Goal: Task Accomplishment & Management: Complete application form

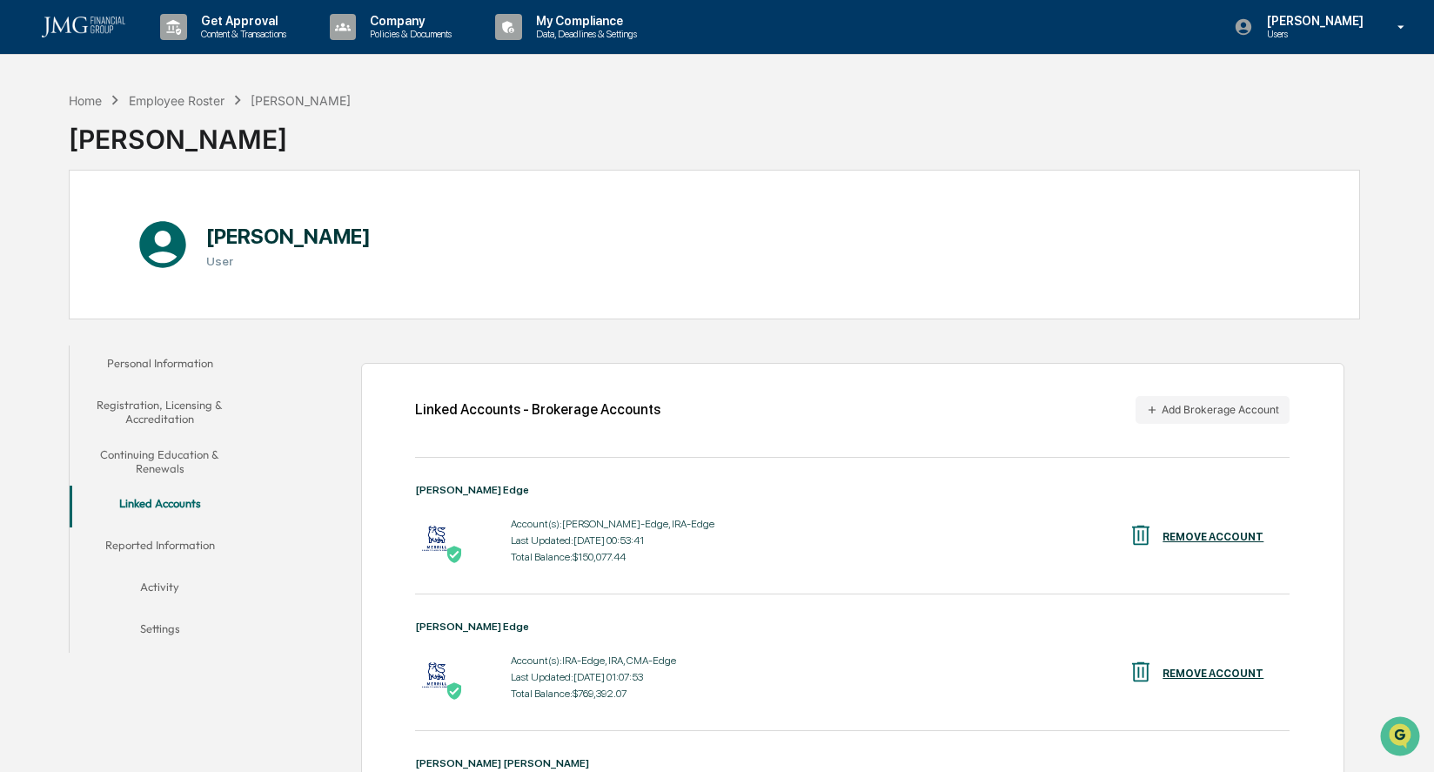
click at [232, 29] on p "Content & Transactions" at bounding box center [241, 34] width 108 height 12
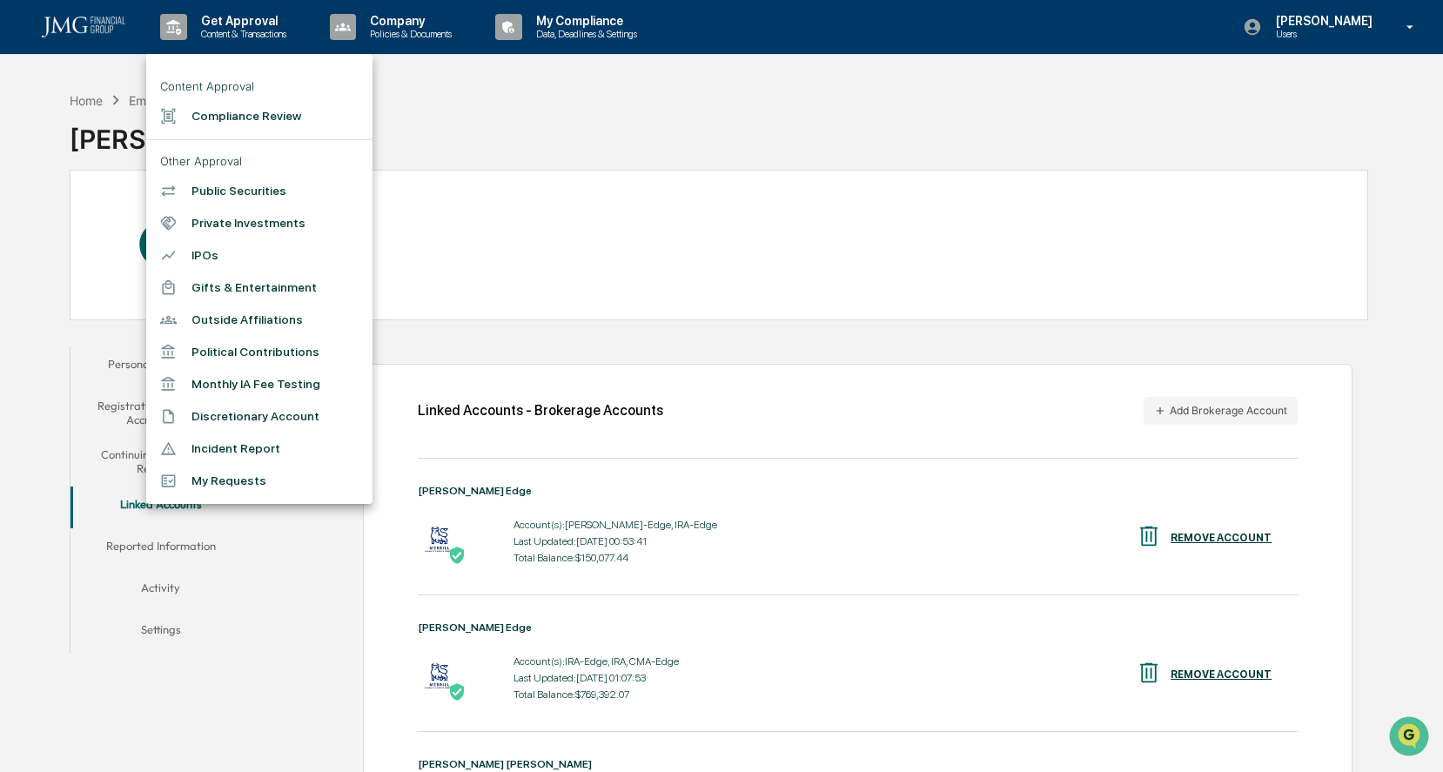
click at [53, 97] on div at bounding box center [721, 386] width 1443 height 772
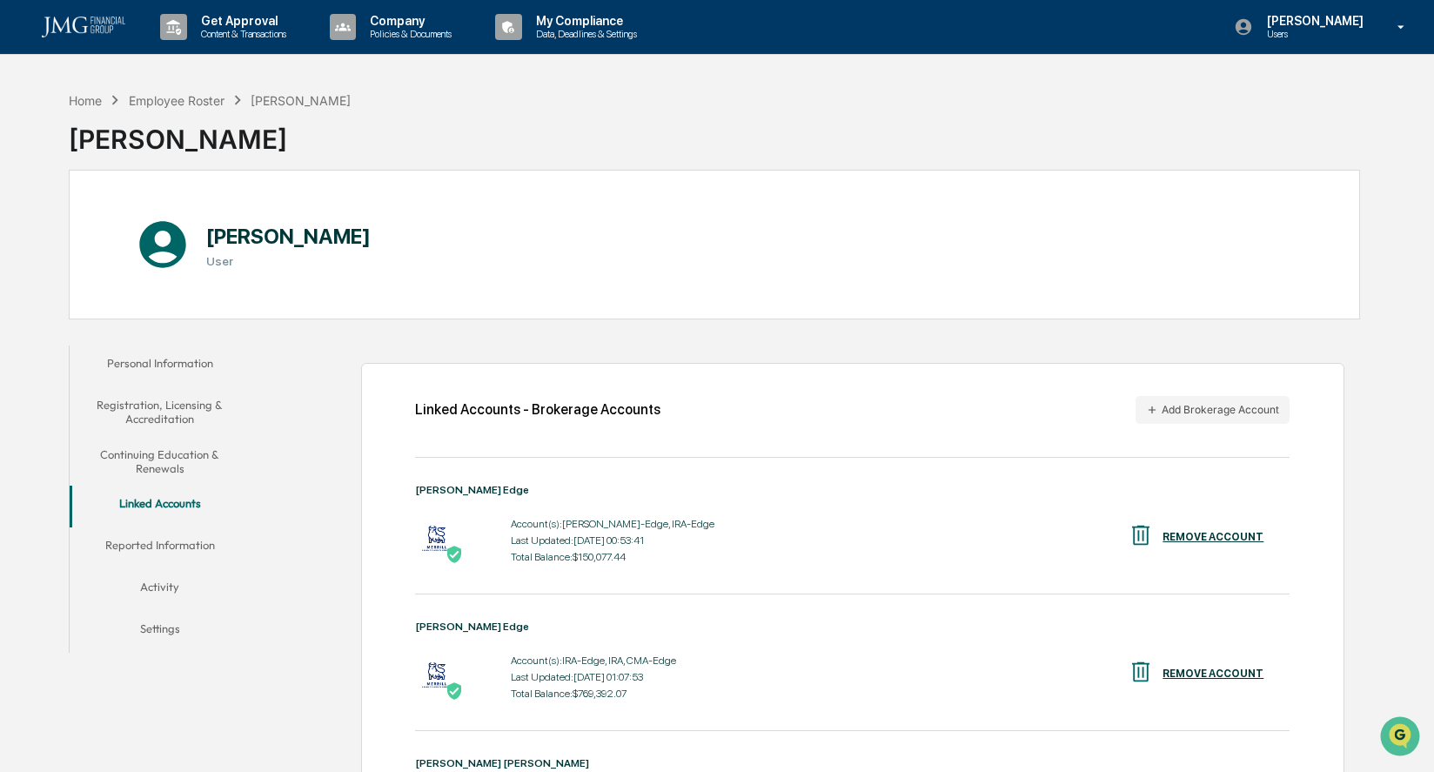
click at [73, 29] on img at bounding box center [84, 27] width 84 height 21
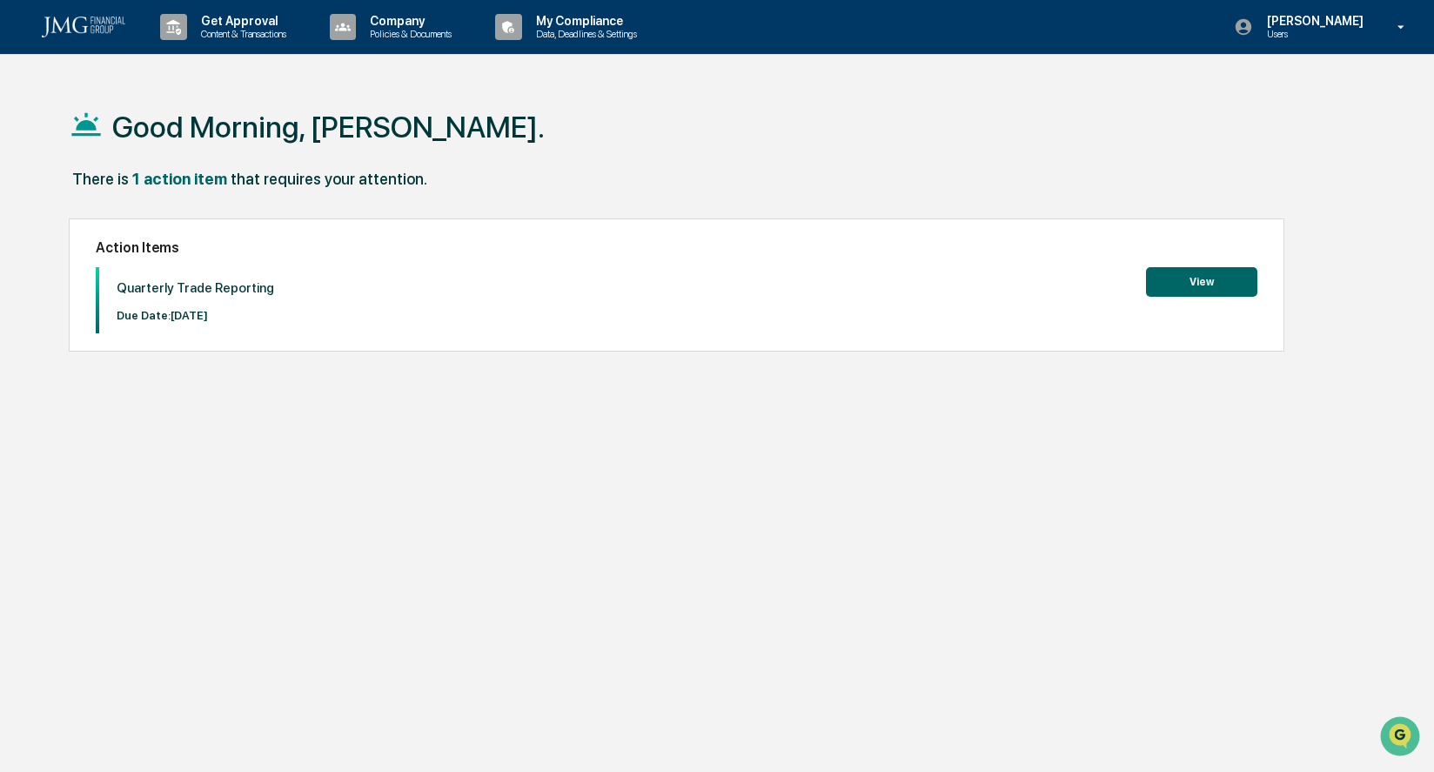
click at [1169, 281] on button "View" at bounding box center [1201, 282] width 111 height 30
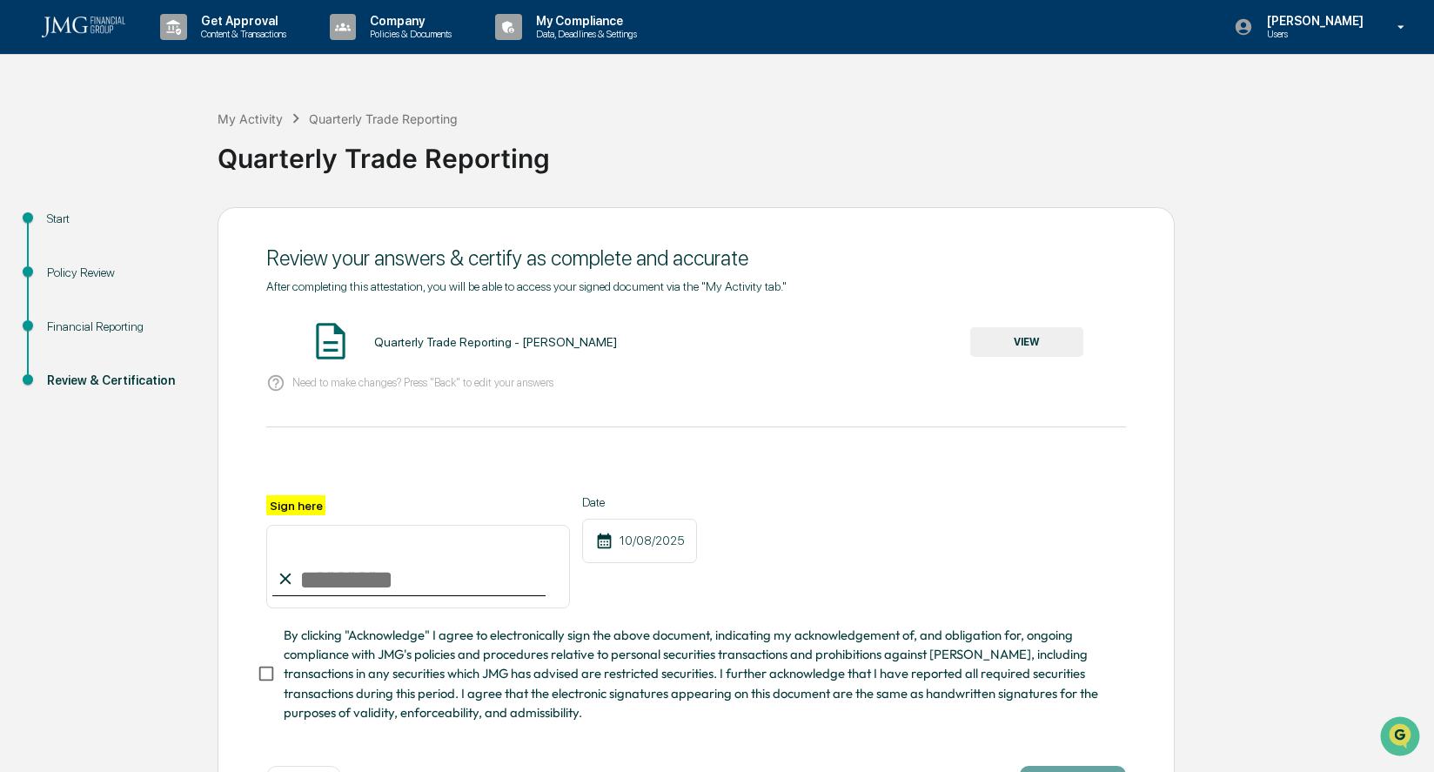
click at [1001, 341] on button "VIEW" at bounding box center [1026, 342] width 113 height 30
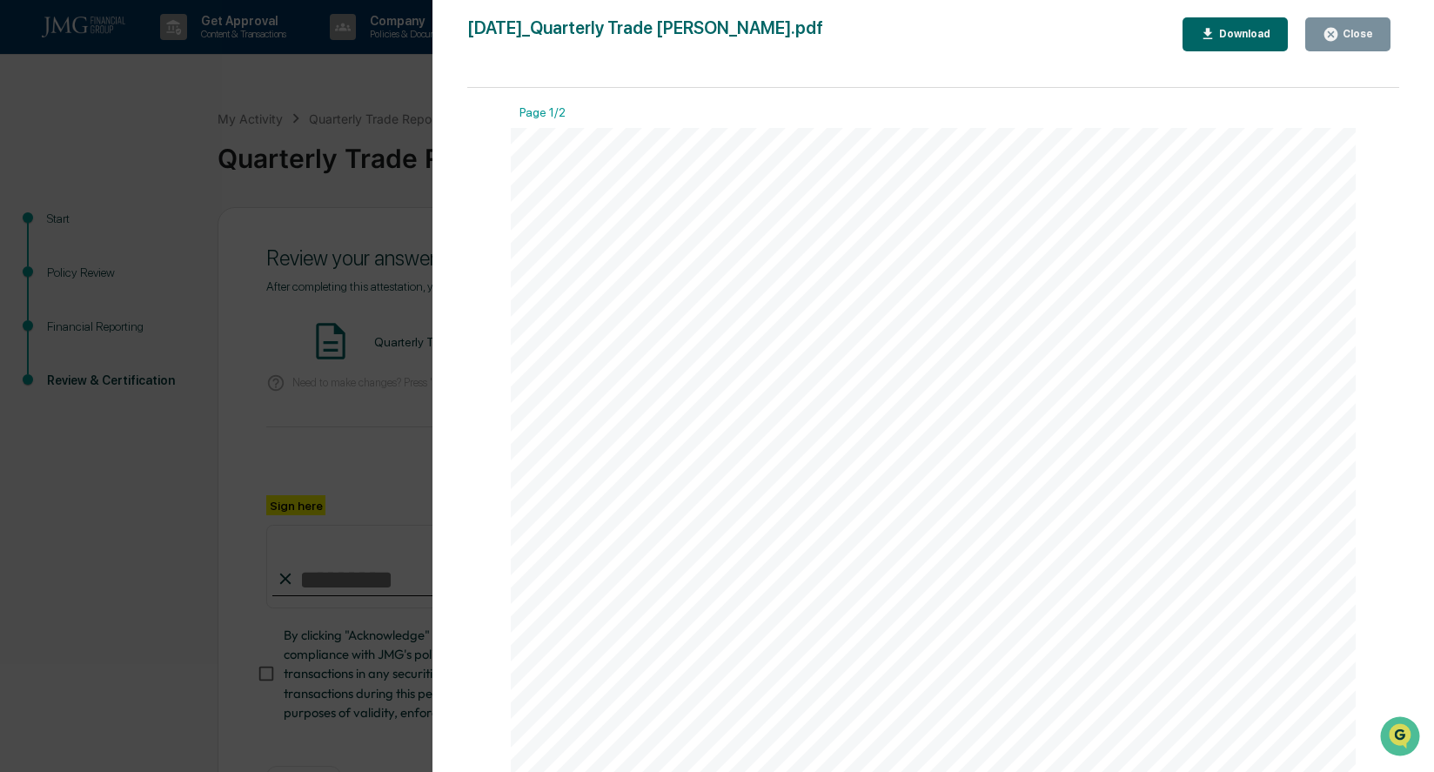
click at [1344, 30] on div "Close" at bounding box center [1356, 34] width 34 height 12
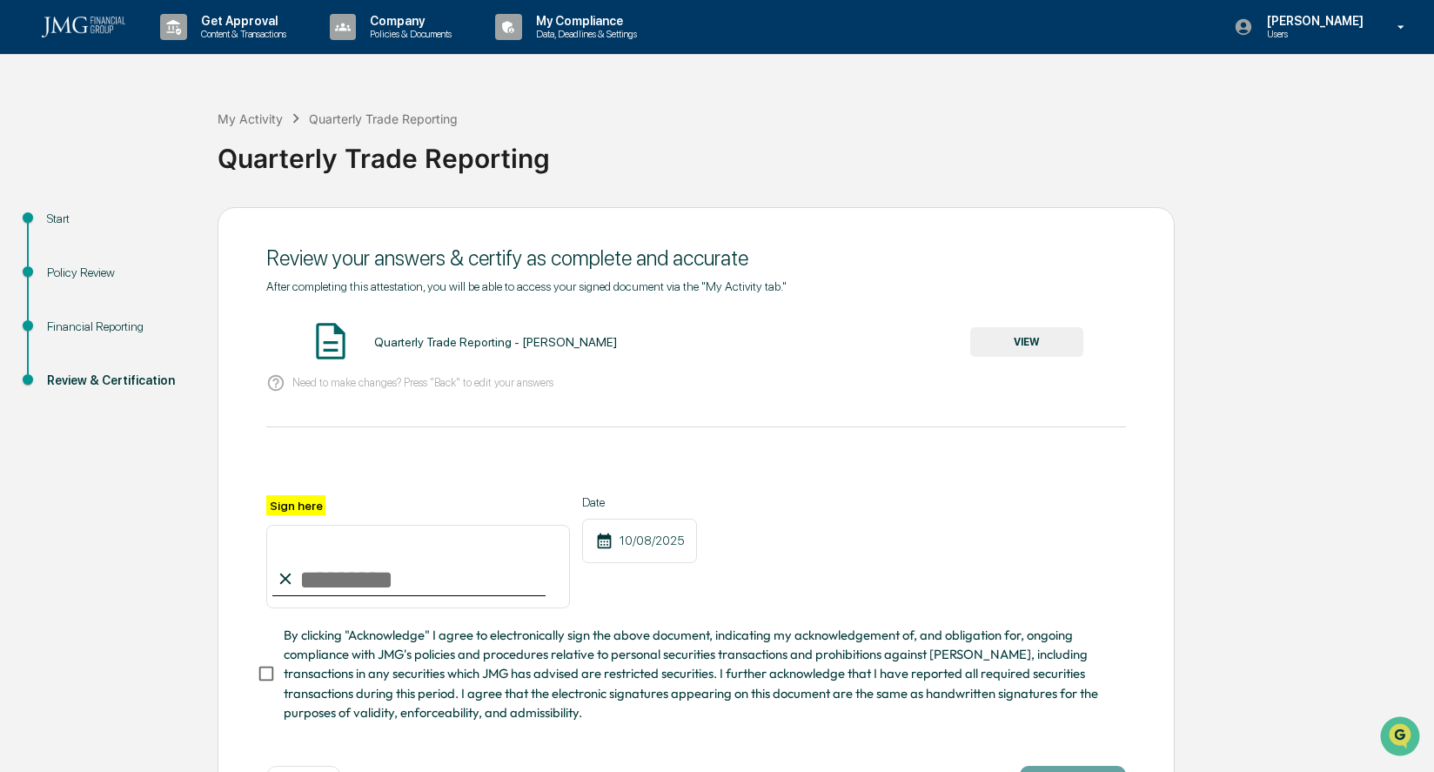
click at [109, 452] on div "Start Policy Review Financial Reporting Review & Certification Review your answ…" at bounding box center [717, 524] width 1417 height 634
click at [55, 214] on div "Start" at bounding box center [118, 219] width 143 height 18
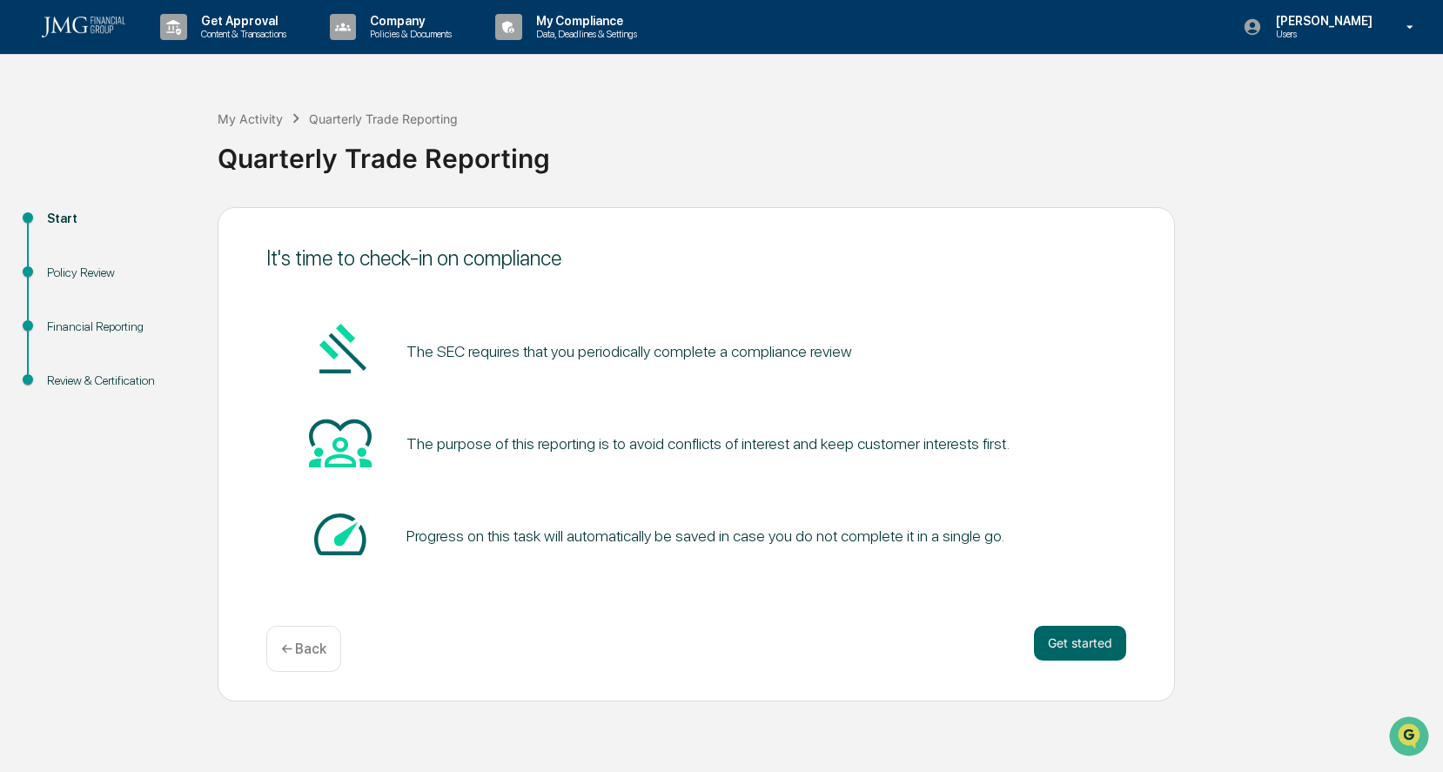
click at [1035, 633] on button "Get started" at bounding box center [1080, 643] width 92 height 35
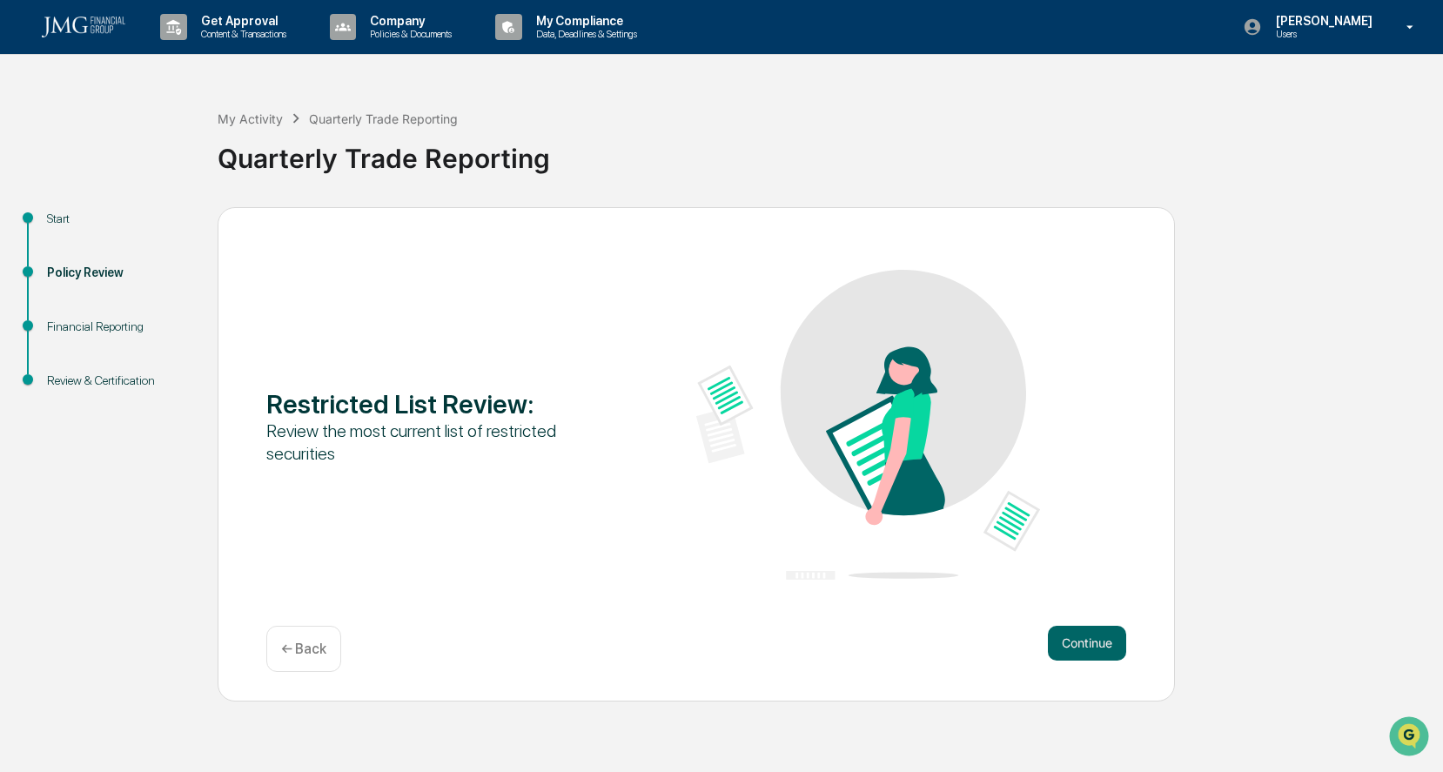
click at [1082, 640] on button "Continue" at bounding box center [1087, 643] width 78 height 35
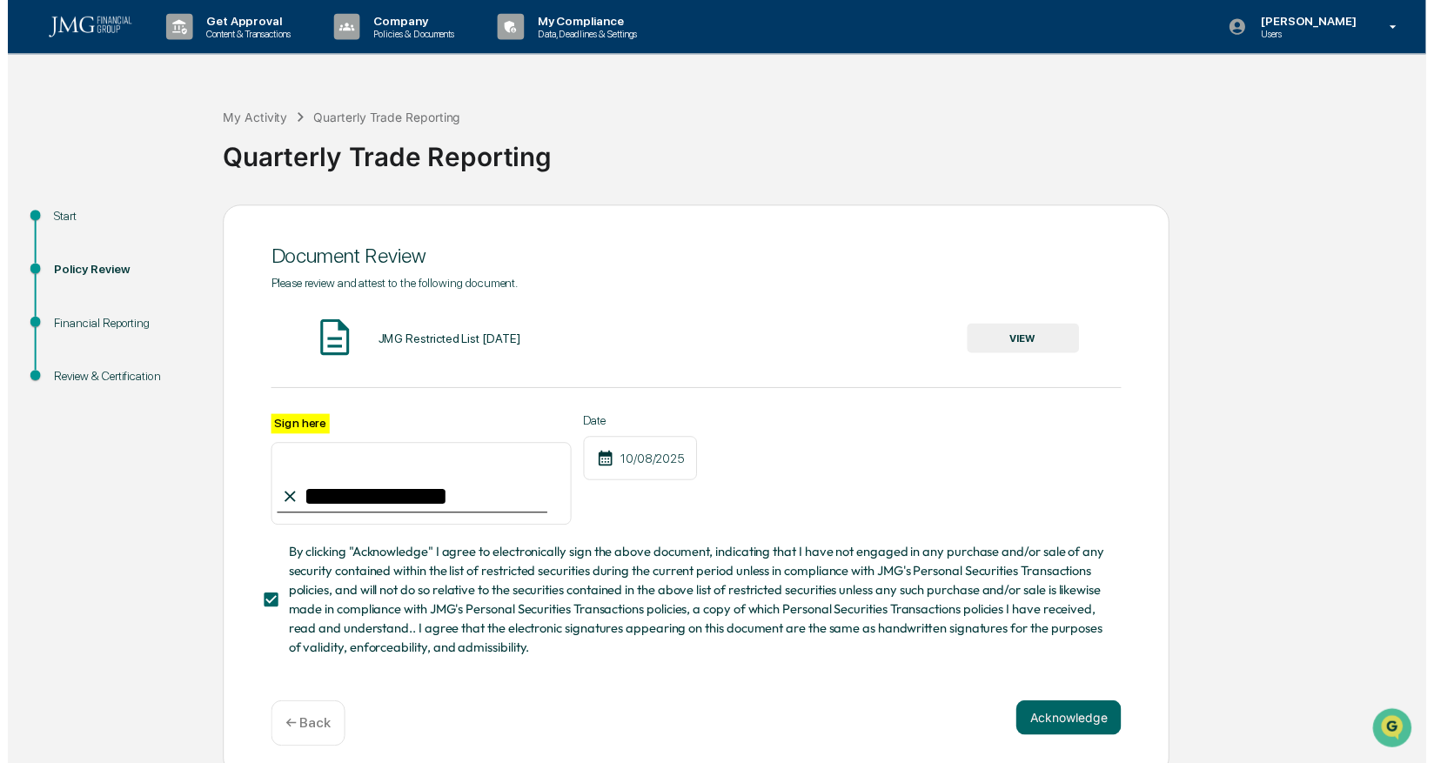
scroll to position [17, 0]
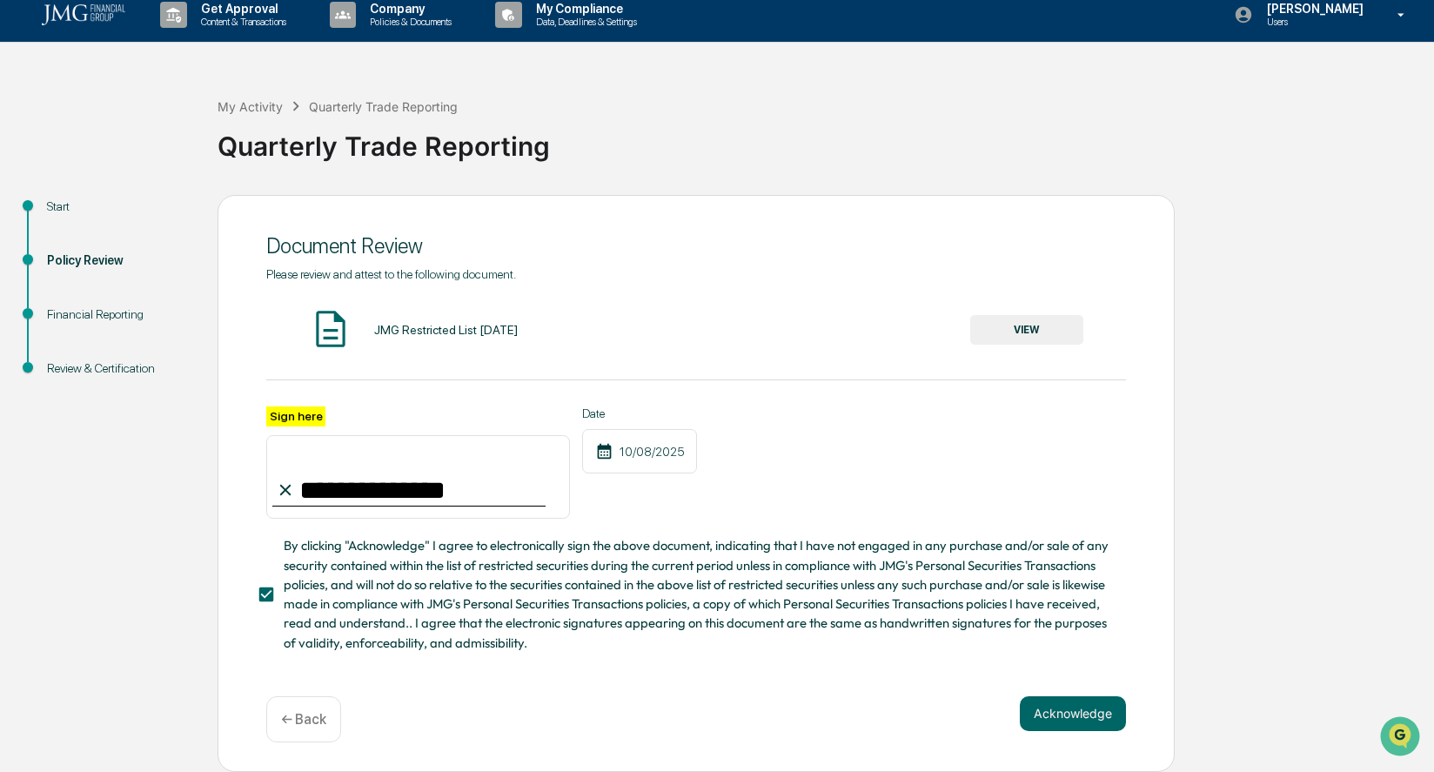
click at [1069, 717] on button "Acknowledge" at bounding box center [1073, 713] width 106 height 35
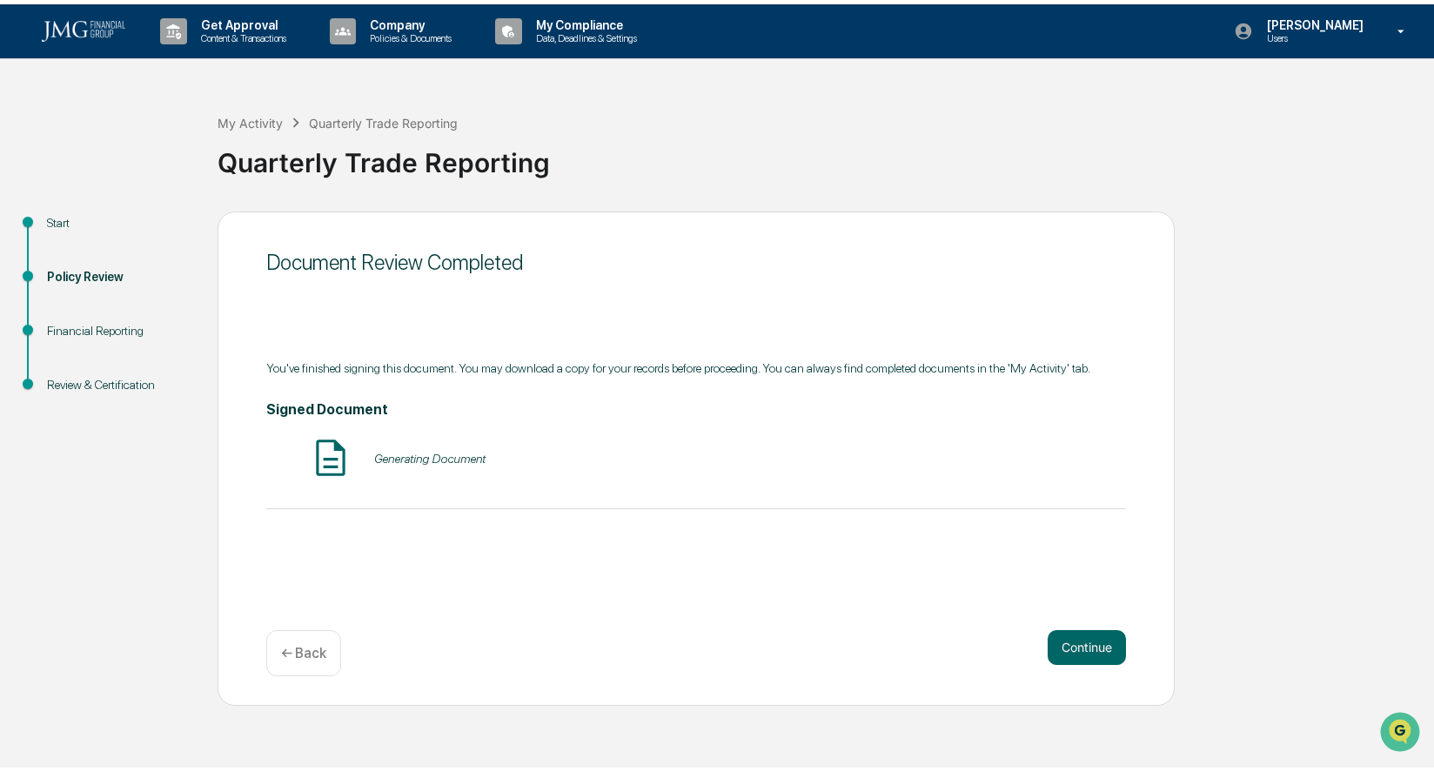
scroll to position [0, 0]
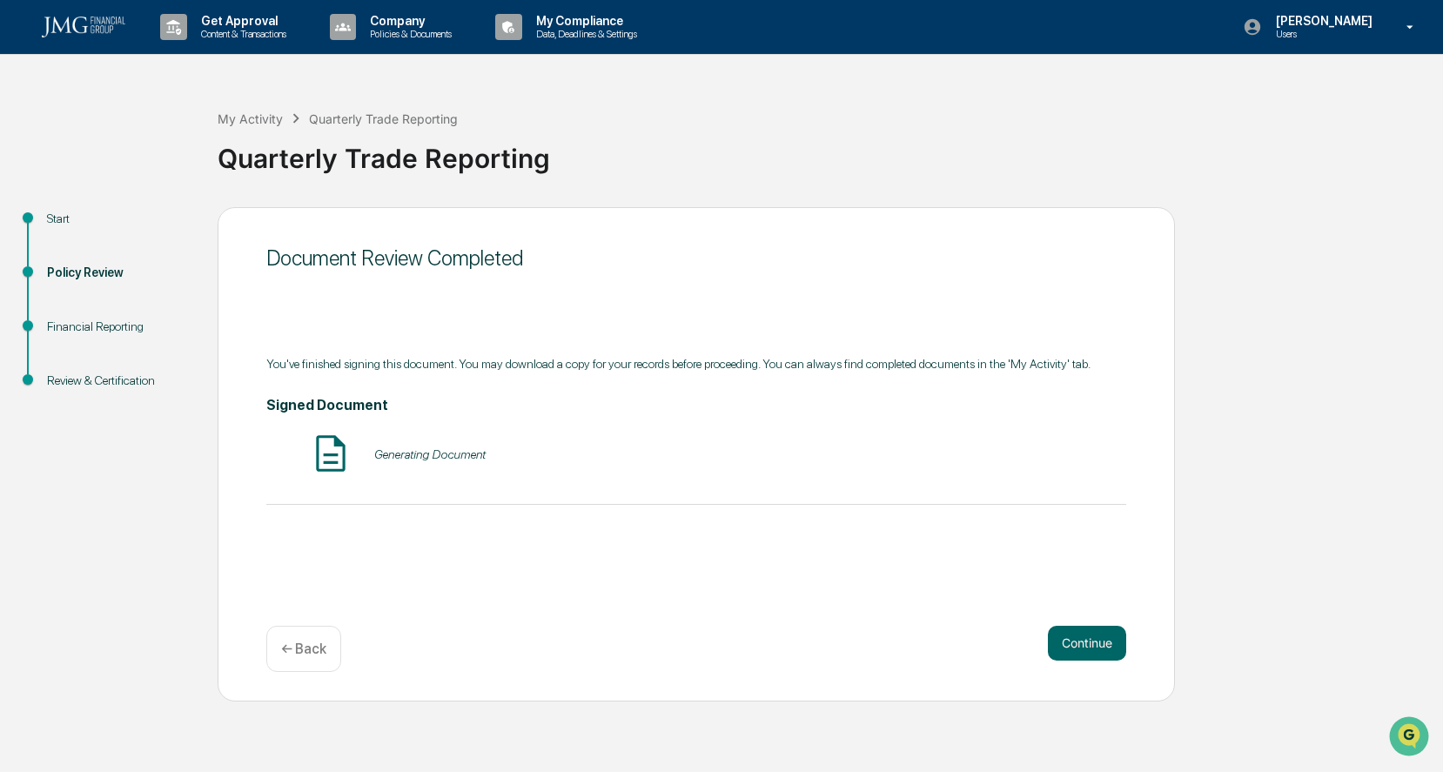
click at [1084, 645] on button "Continue" at bounding box center [1087, 643] width 78 height 35
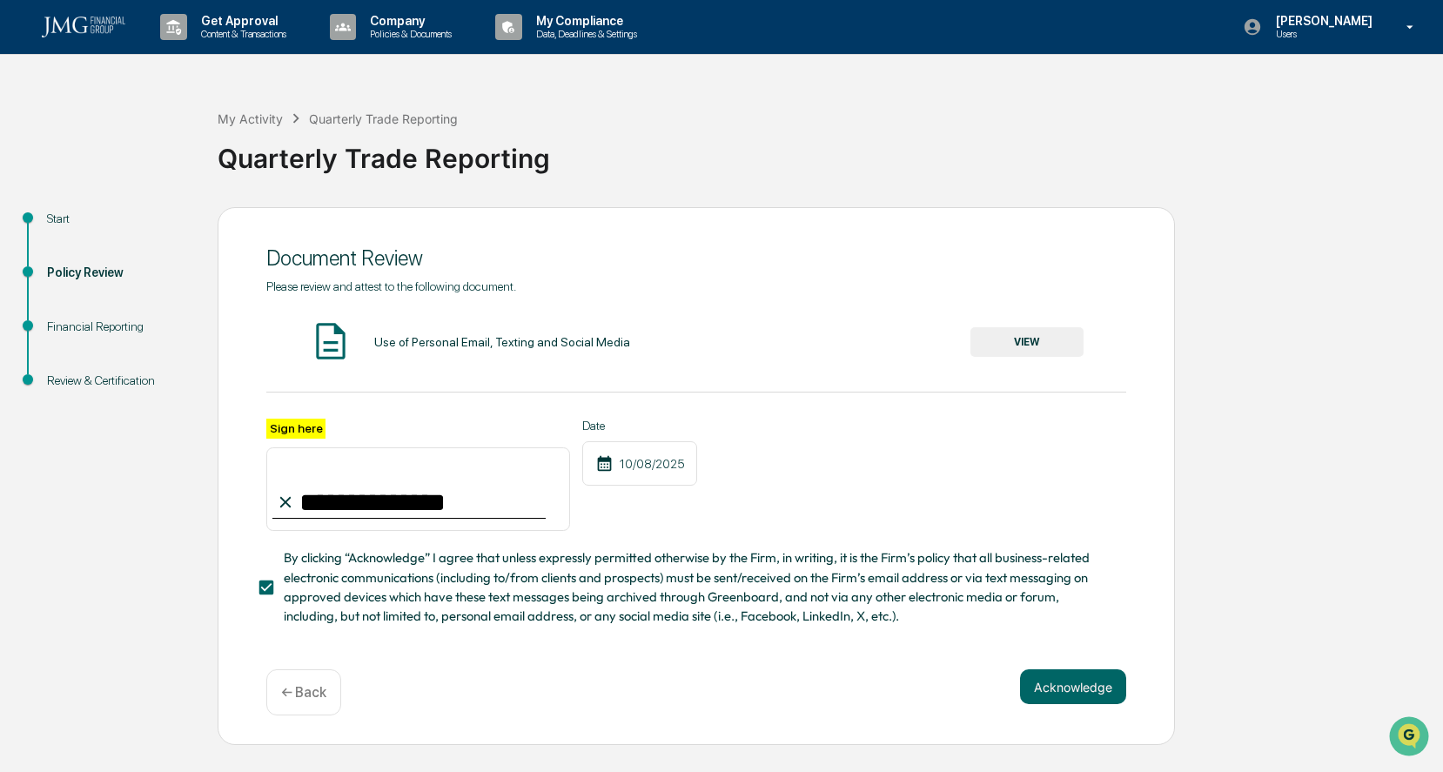
click at [1069, 691] on button "Acknowledge" at bounding box center [1073, 686] width 106 height 35
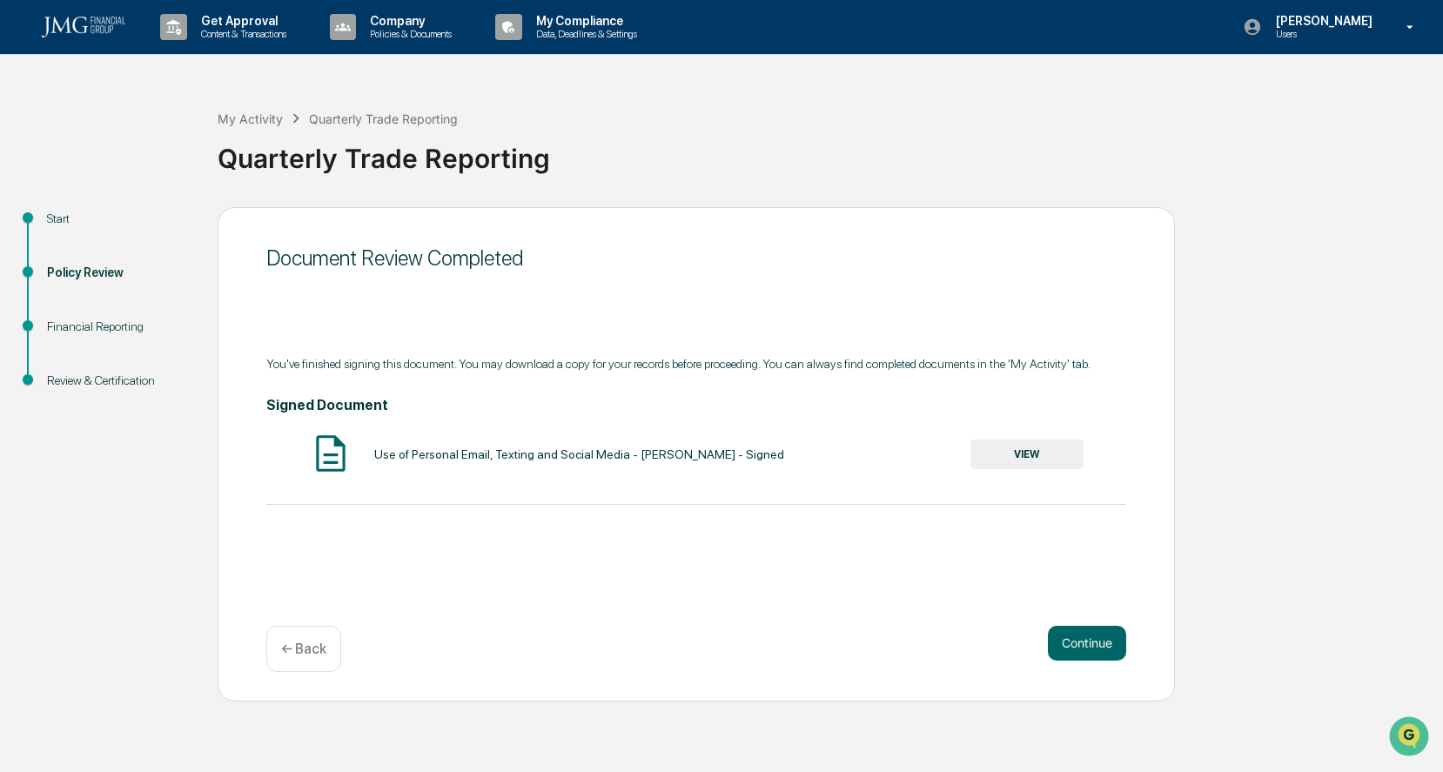
click at [1081, 640] on button "Continue" at bounding box center [1087, 643] width 78 height 35
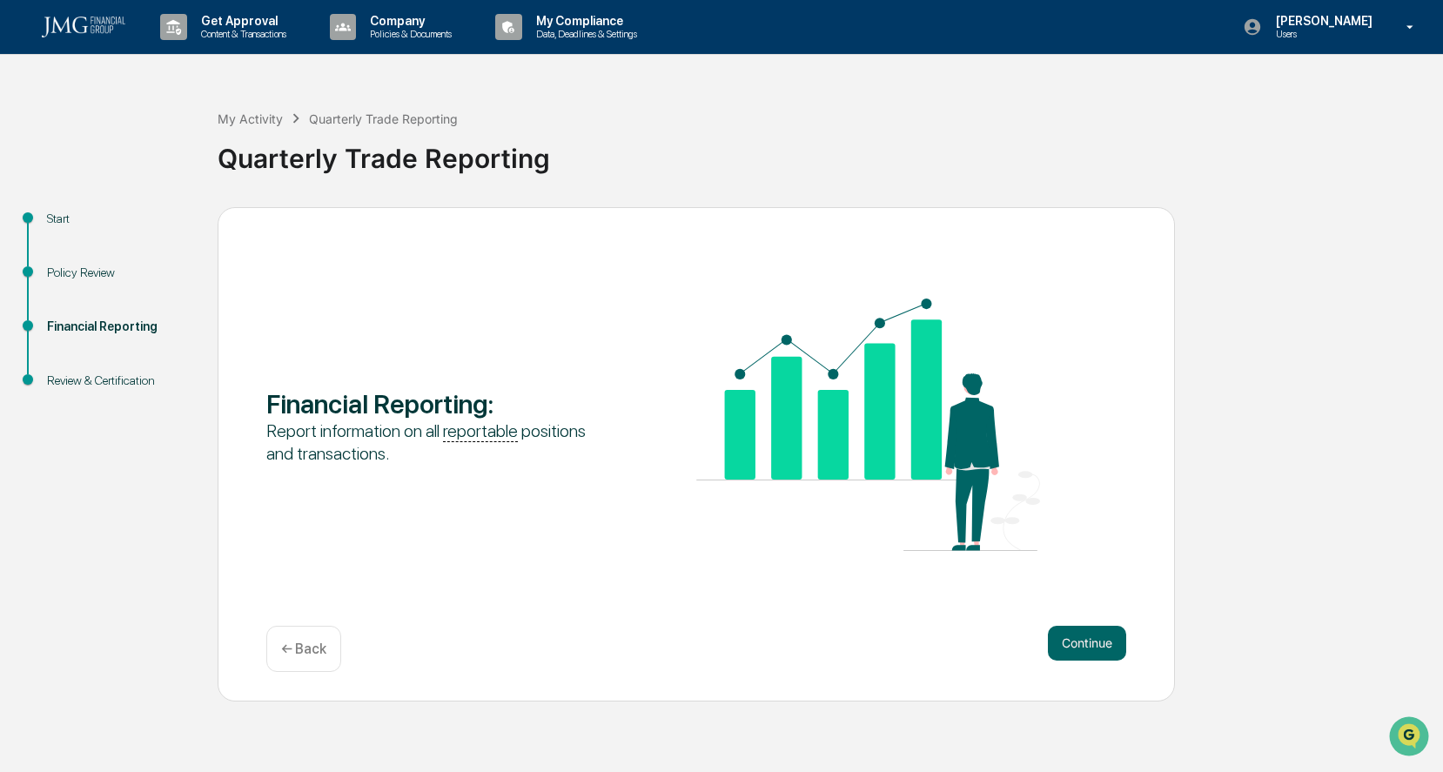
click at [1104, 640] on button "Continue" at bounding box center [1087, 643] width 78 height 35
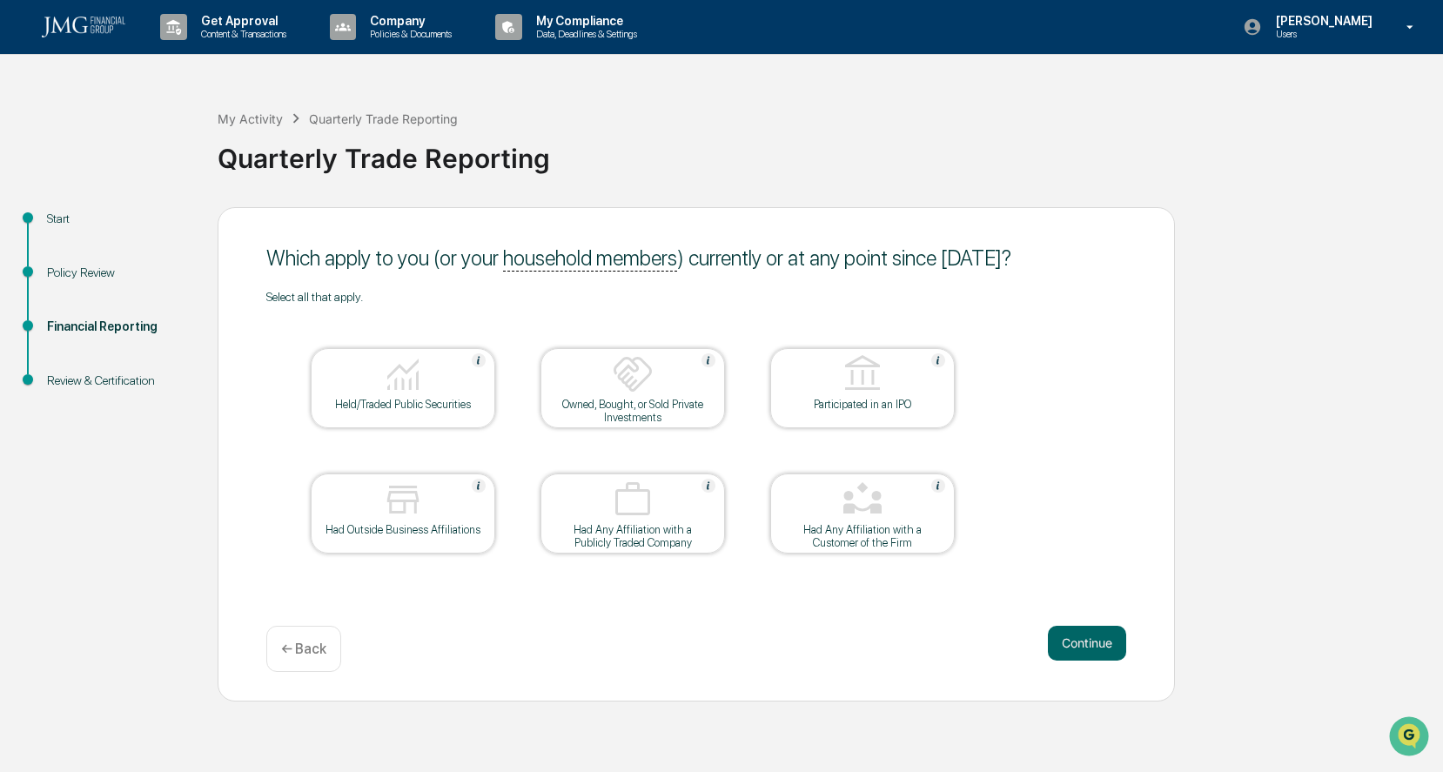
click at [380, 387] on div at bounding box center [403, 375] width 174 height 44
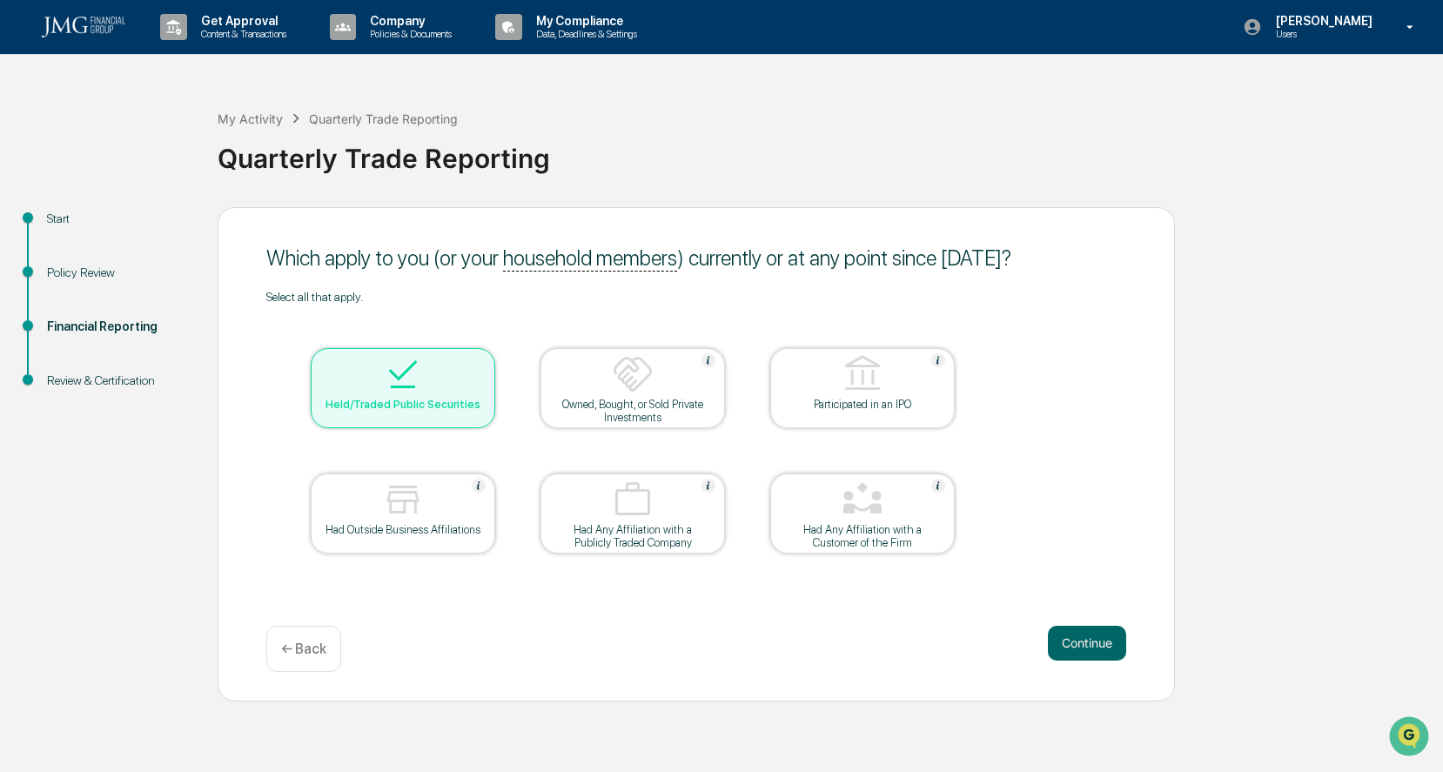
click at [409, 534] on div "Had Outside Business Affiliations" at bounding box center [403, 529] width 157 height 13
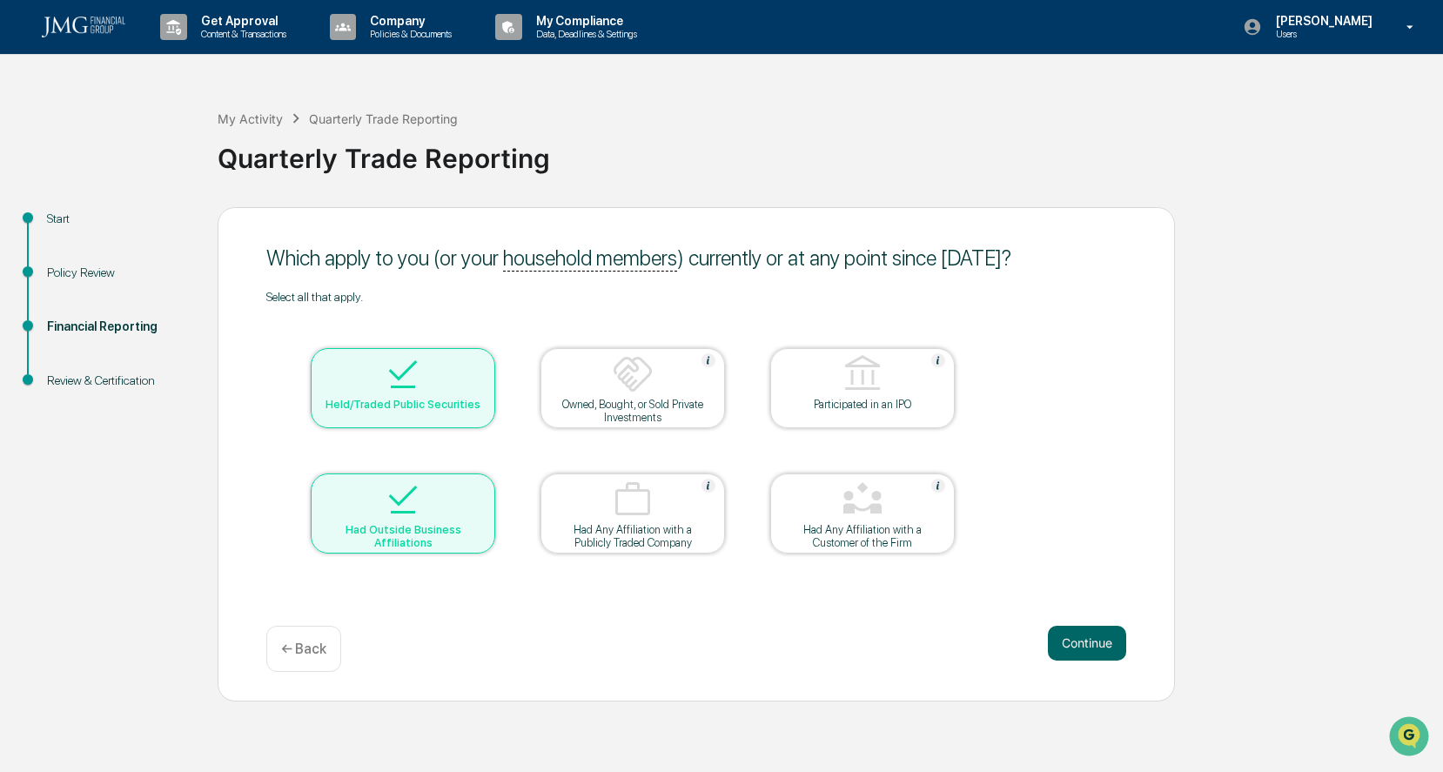
click at [407, 523] on div "Had Outside Business Affiliations" at bounding box center [403, 536] width 157 height 26
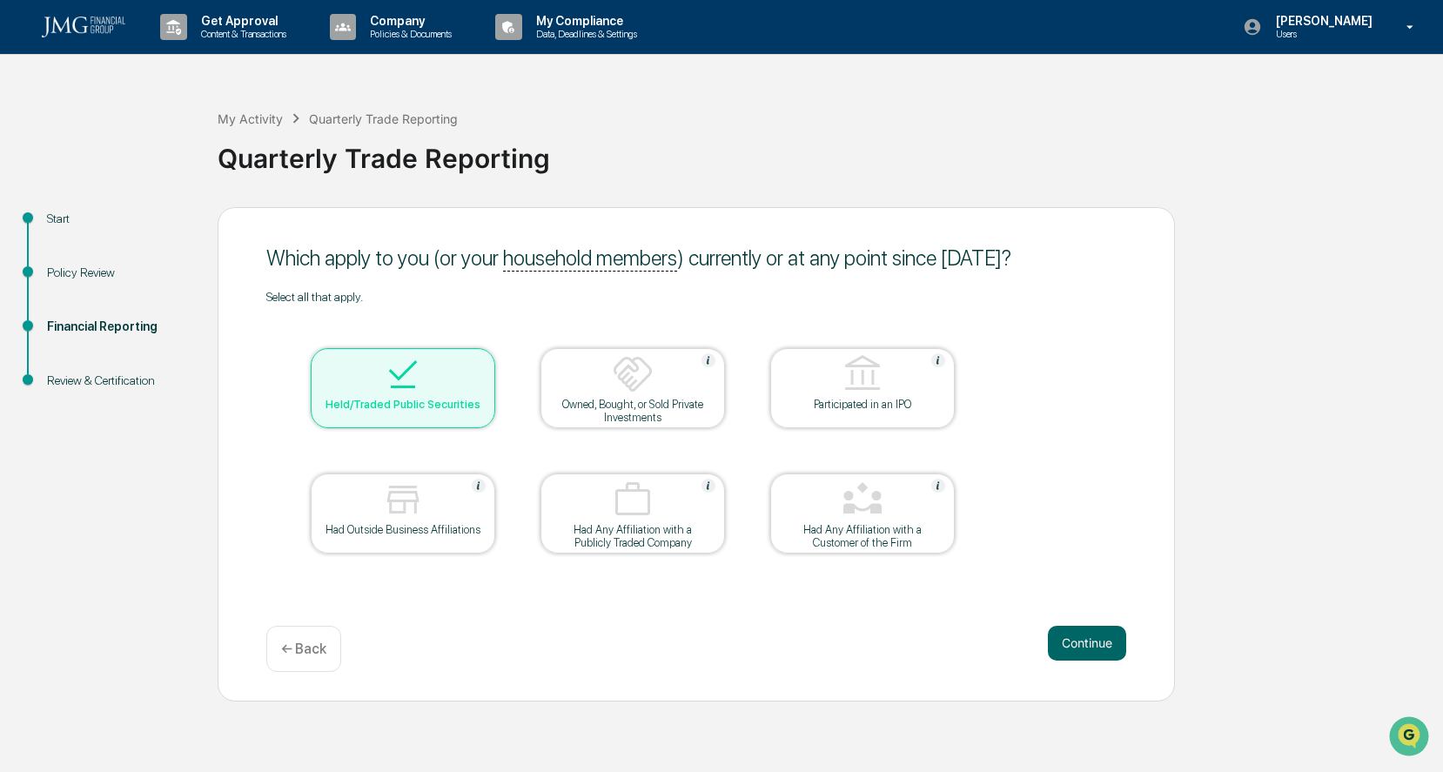
click at [1096, 635] on button "Continue" at bounding box center [1087, 643] width 78 height 35
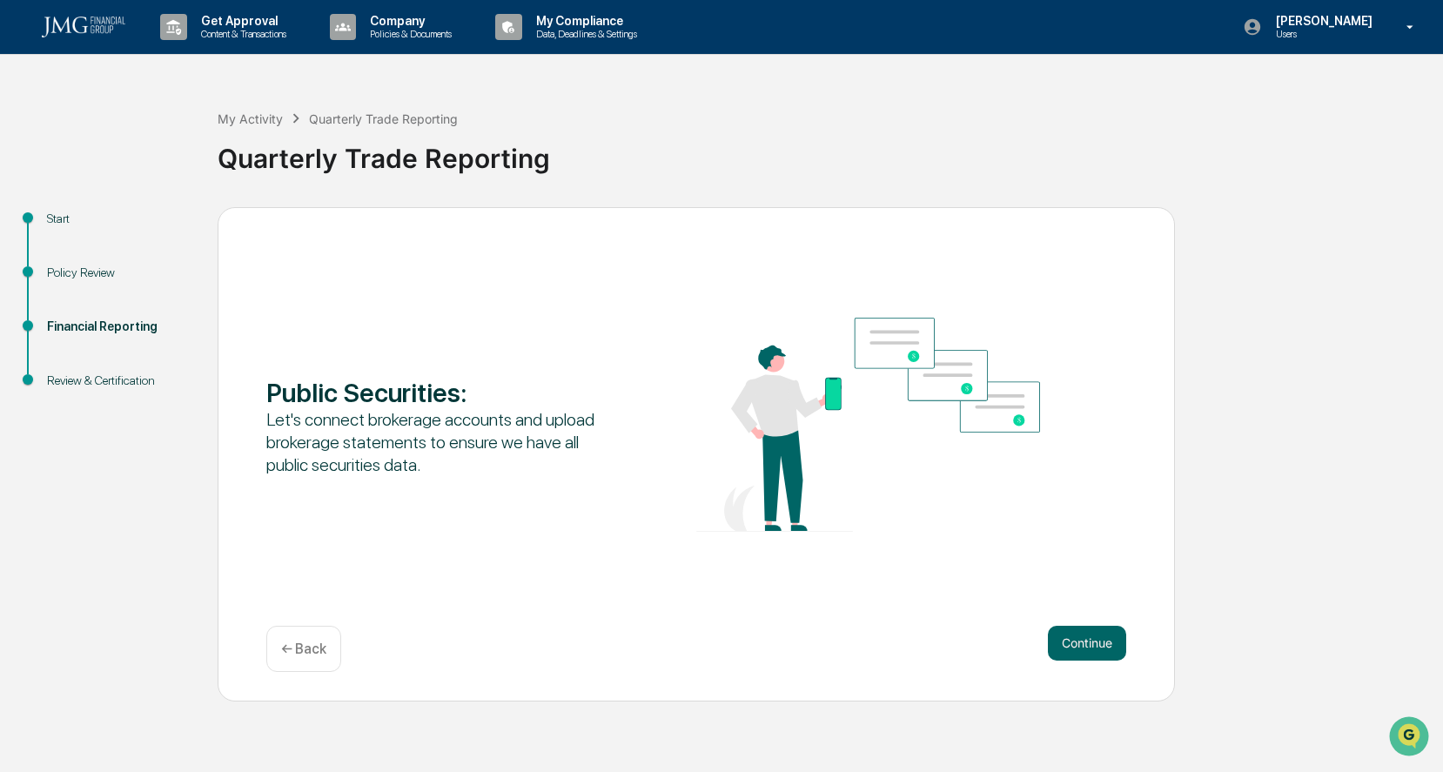
click at [1089, 640] on button "Continue" at bounding box center [1087, 643] width 78 height 35
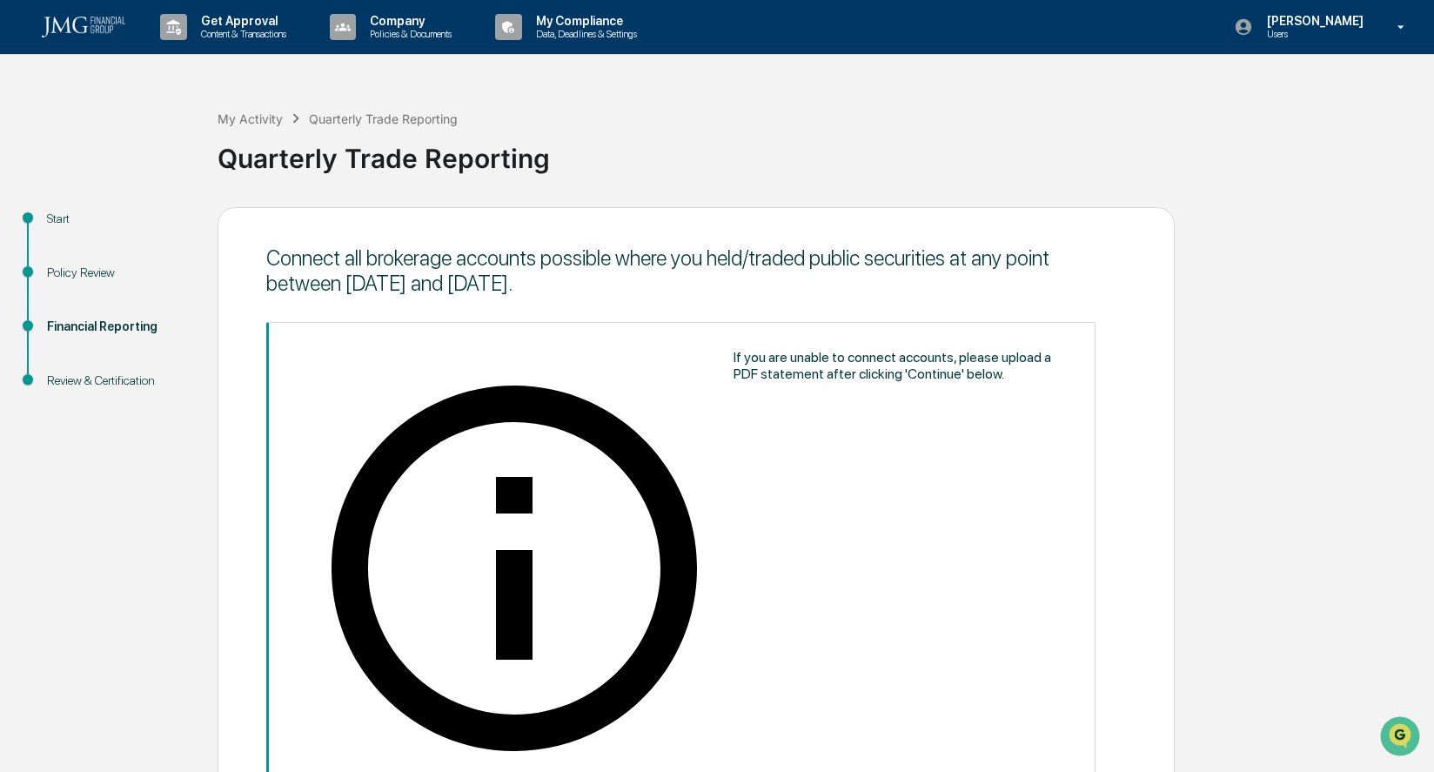
drag, startPoint x: 1089, startPoint y: 640, endPoint x: 151, endPoint y: 515, distance: 945.5
click at [151, 515] on div "Start Policy Review Financial Reporting Review & Certification Connect all brok…" at bounding box center [717, 784] width 1417 height 1155
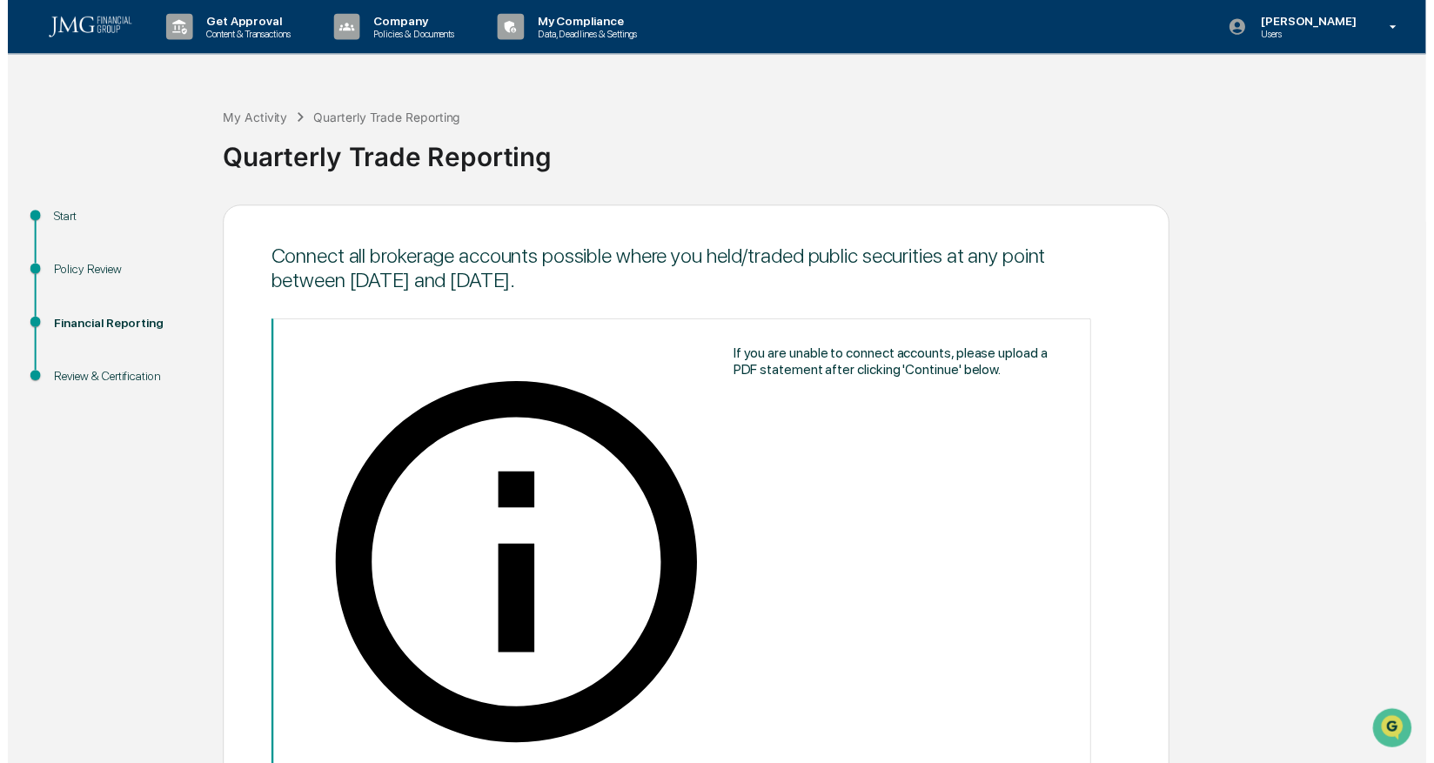
scroll to position [171, 0]
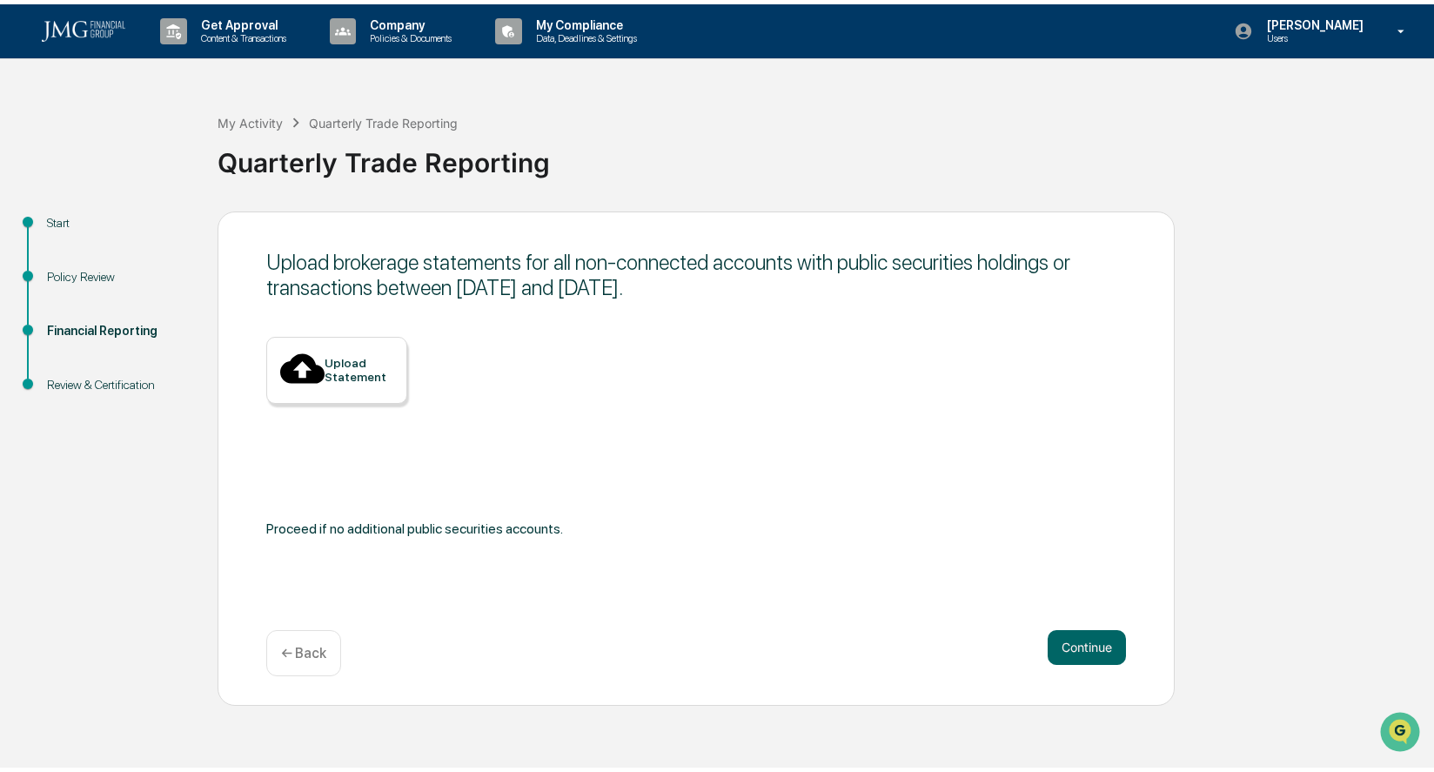
scroll to position [0, 0]
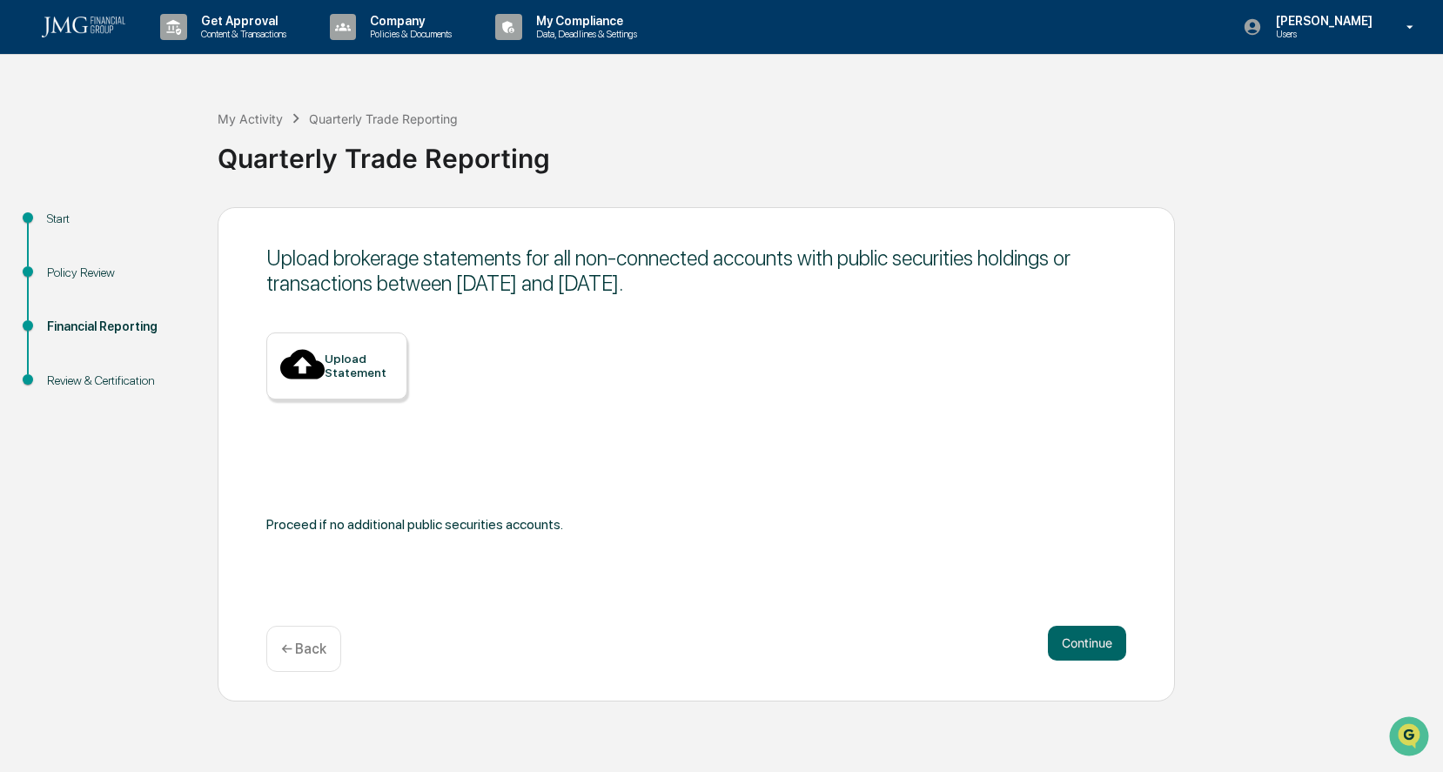
click at [1107, 647] on button "Continue" at bounding box center [1087, 643] width 78 height 35
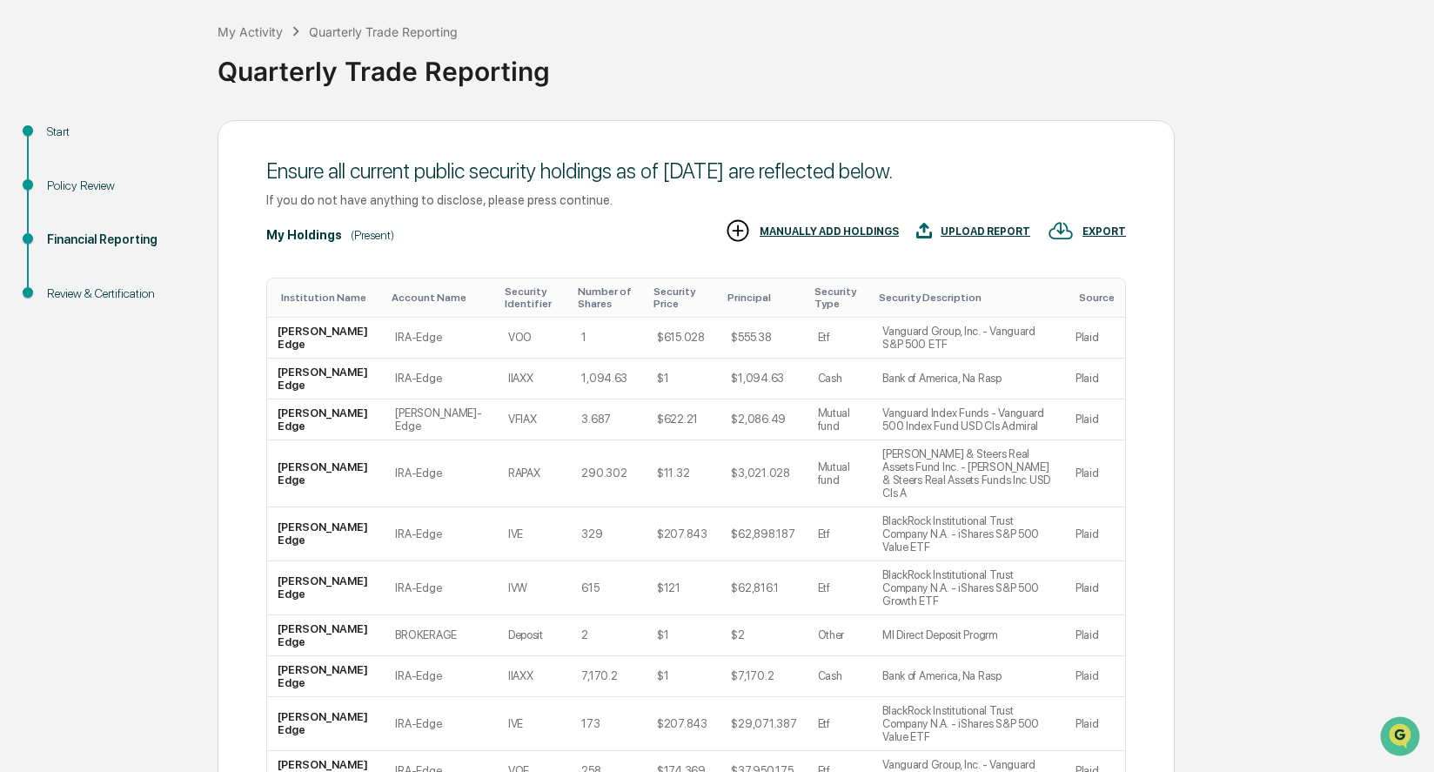
scroll to position [141, 0]
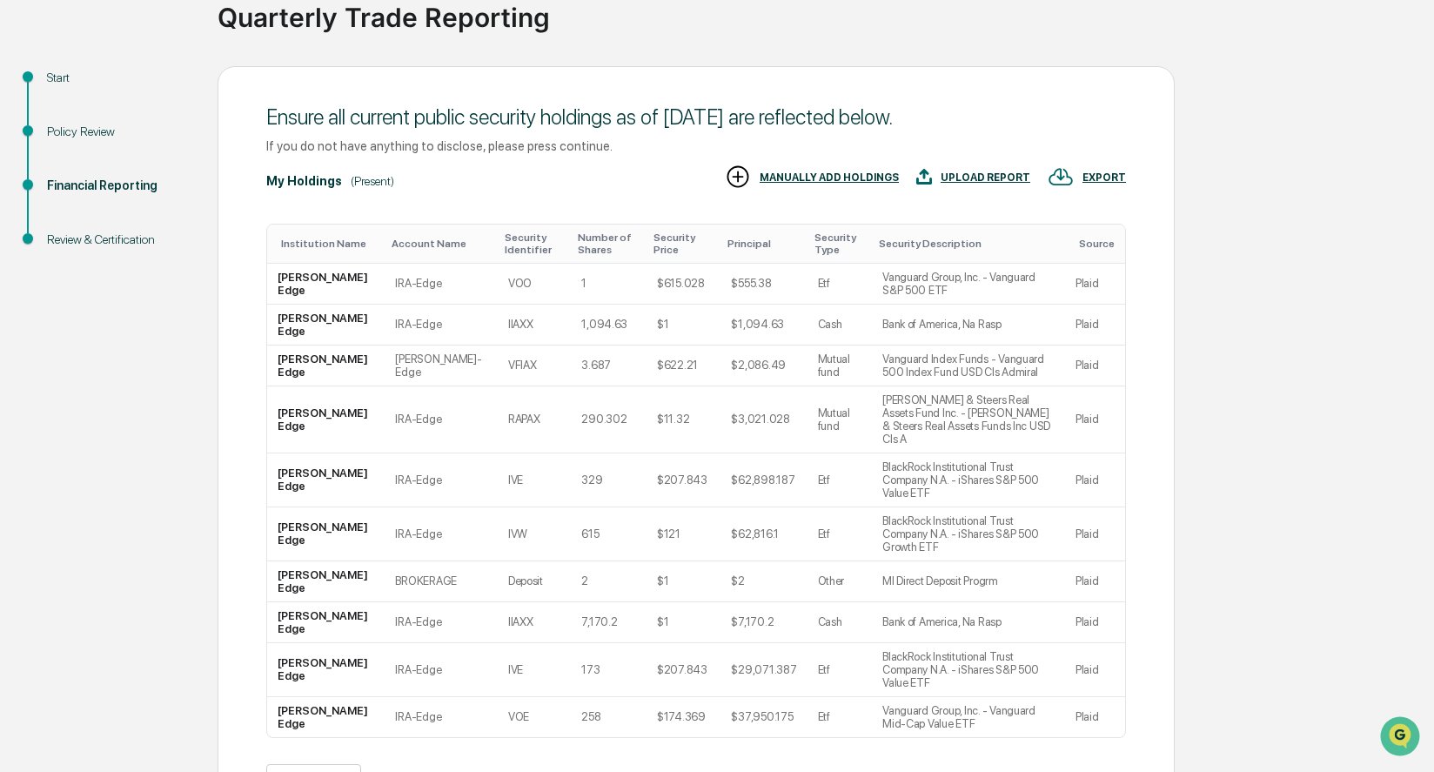
click at [490, 771] on button ">" at bounding box center [482, 780] width 17 height 15
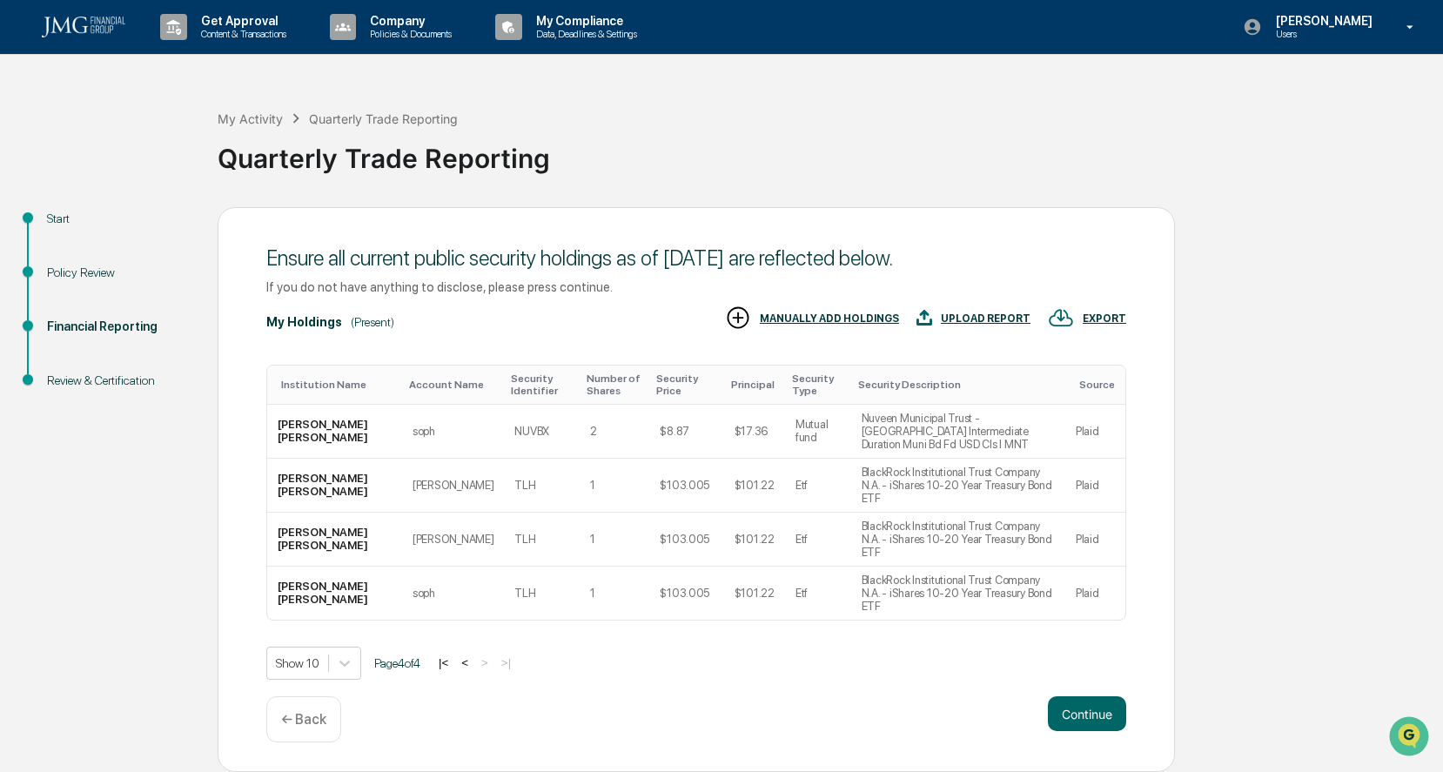
click at [1071, 696] on button "Continue" at bounding box center [1087, 713] width 78 height 35
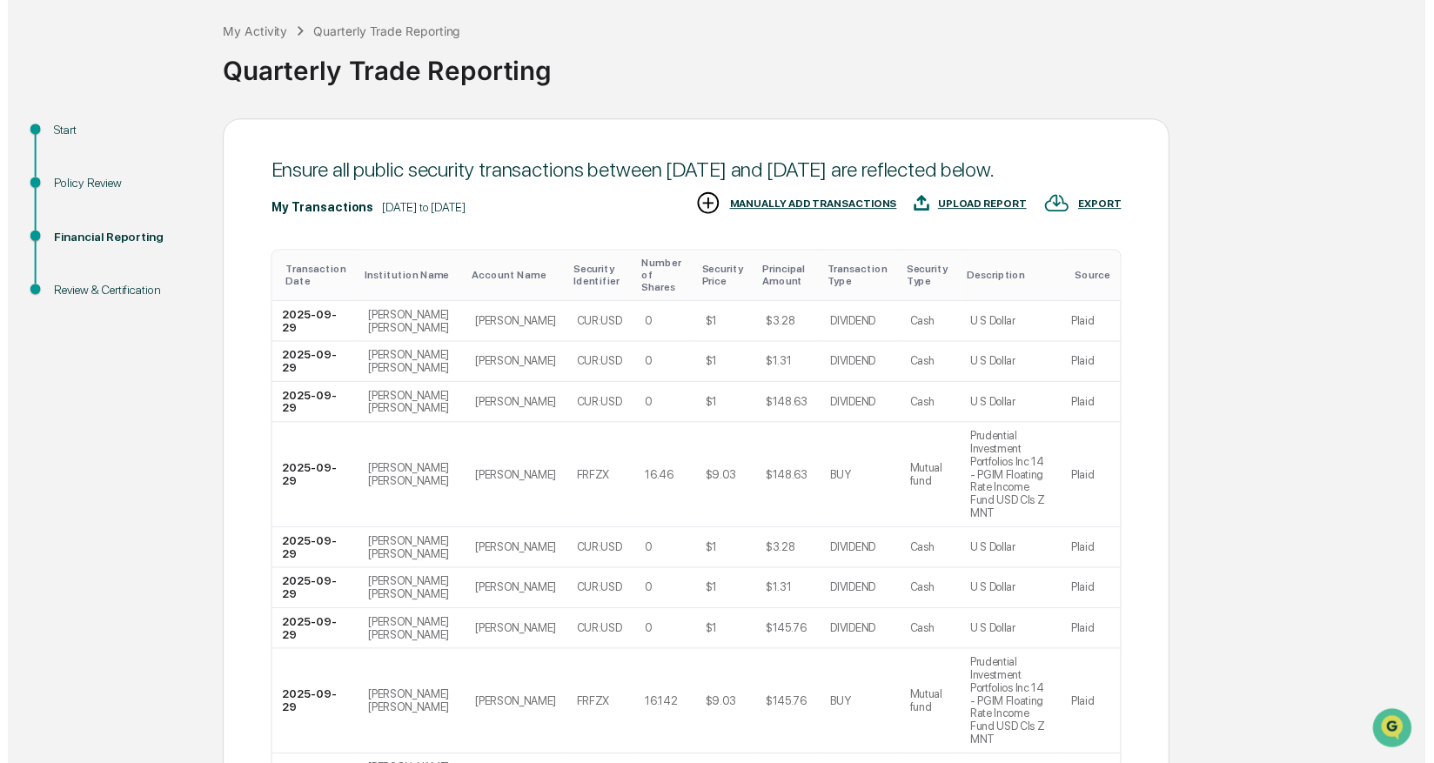
scroll to position [219, 0]
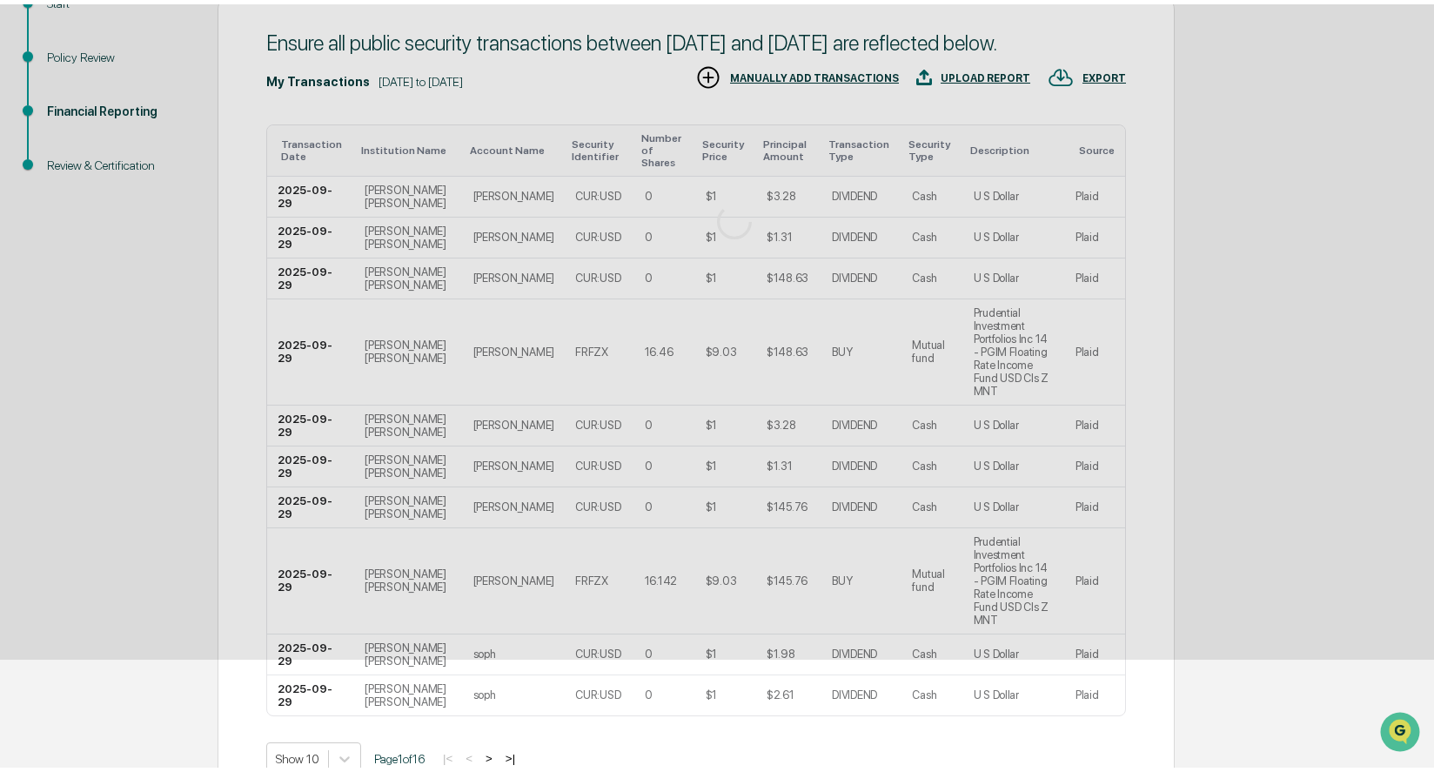
scroll to position [0, 0]
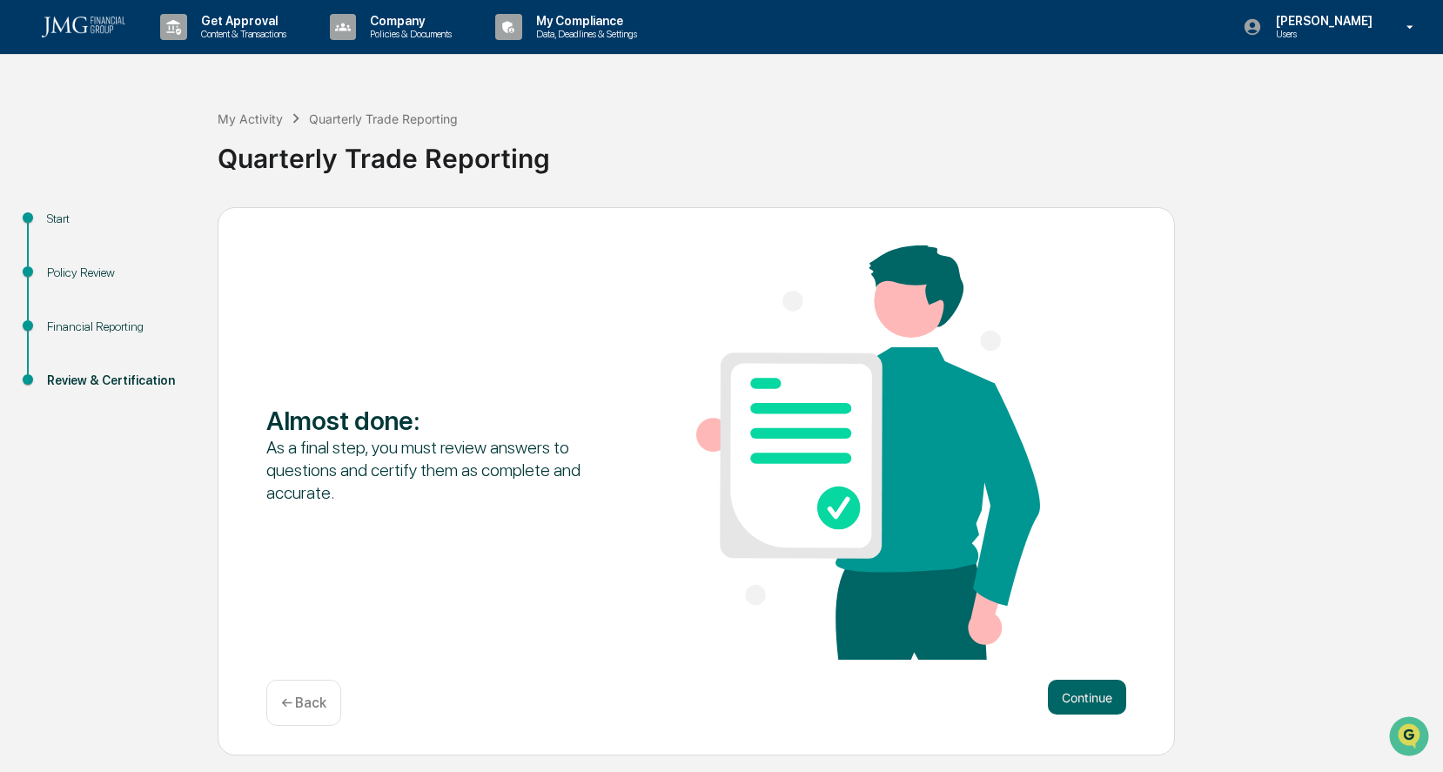
click at [1092, 699] on button "Continue" at bounding box center [1087, 697] width 78 height 35
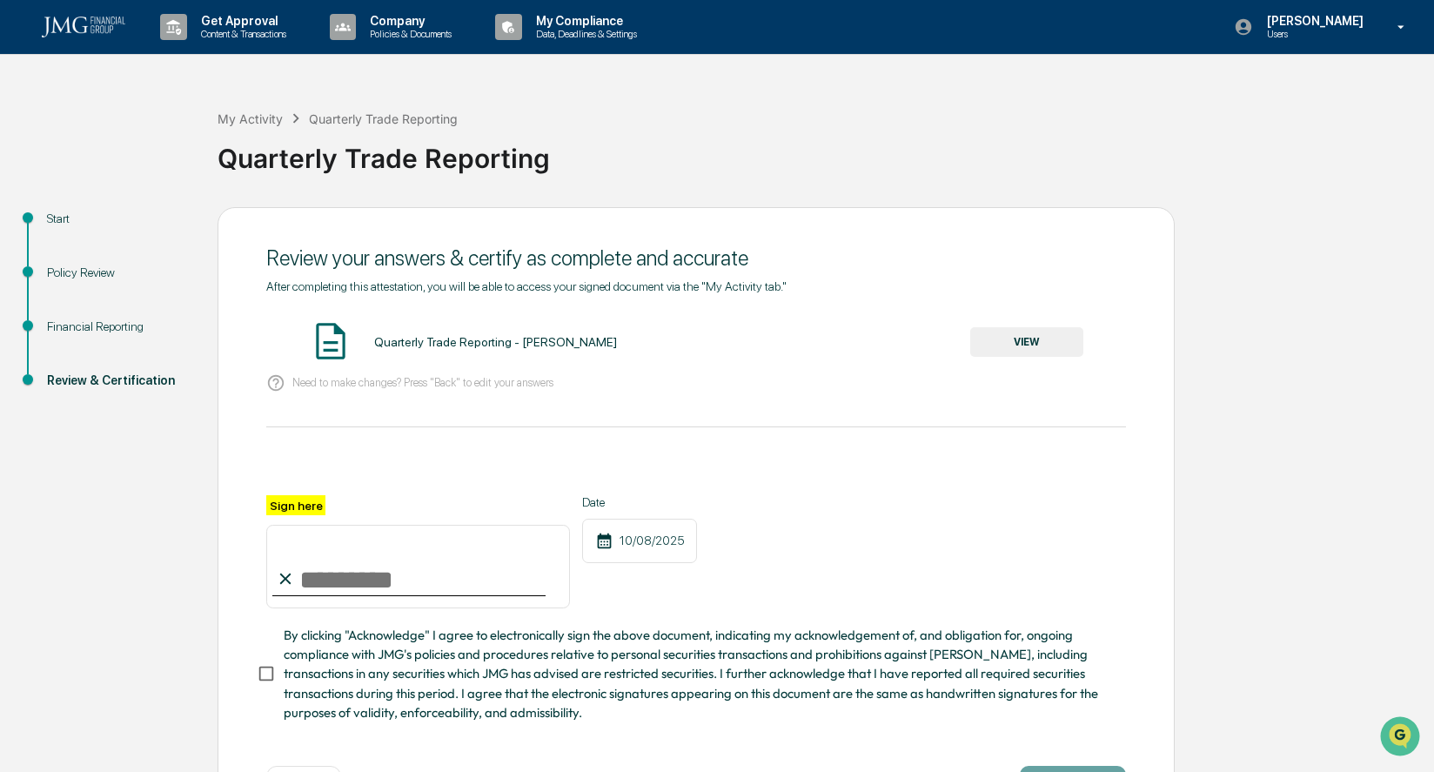
click at [1018, 334] on button "VIEW" at bounding box center [1026, 342] width 113 height 30
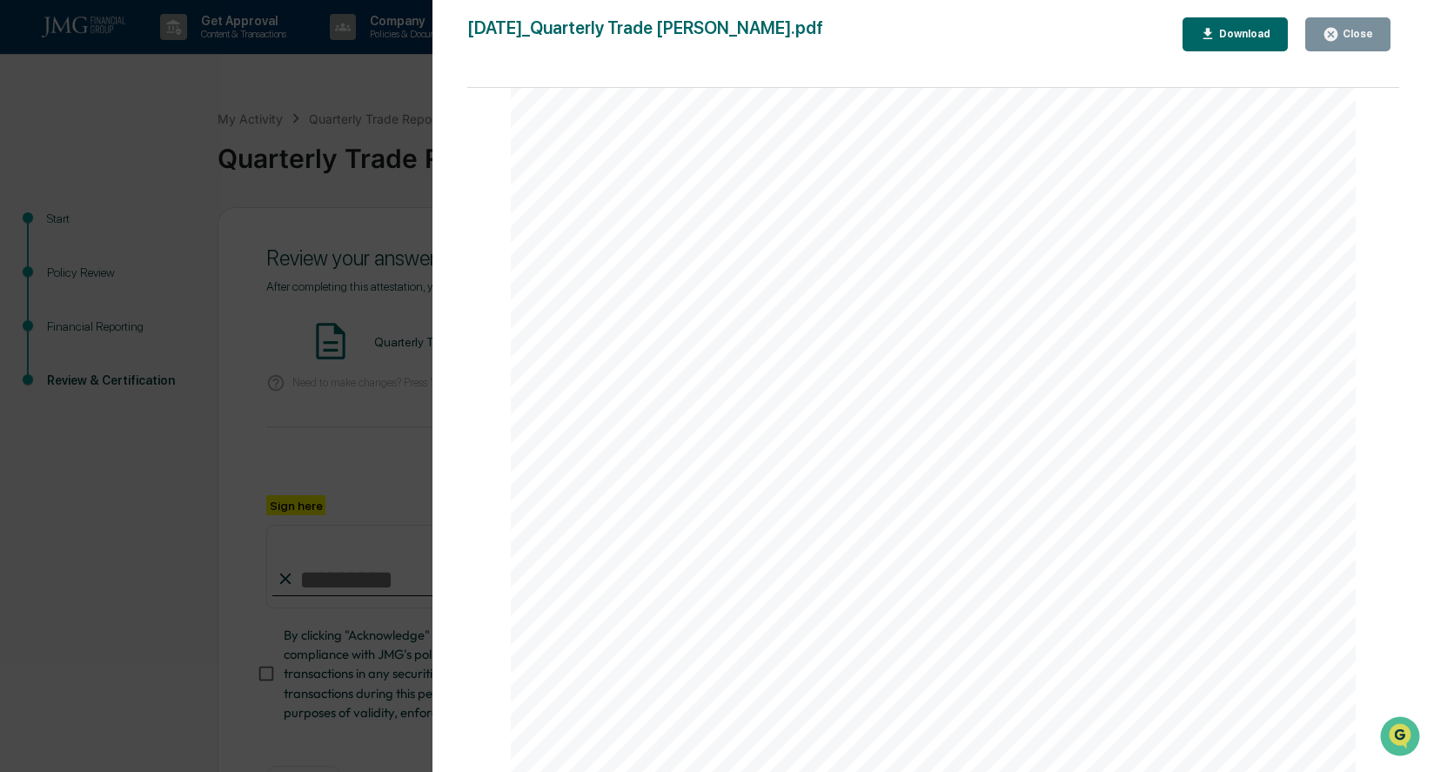
scroll to position [4525, 0]
click at [1334, 33] on icon "button" at bounding box center [1331, 34] width 17 height 17
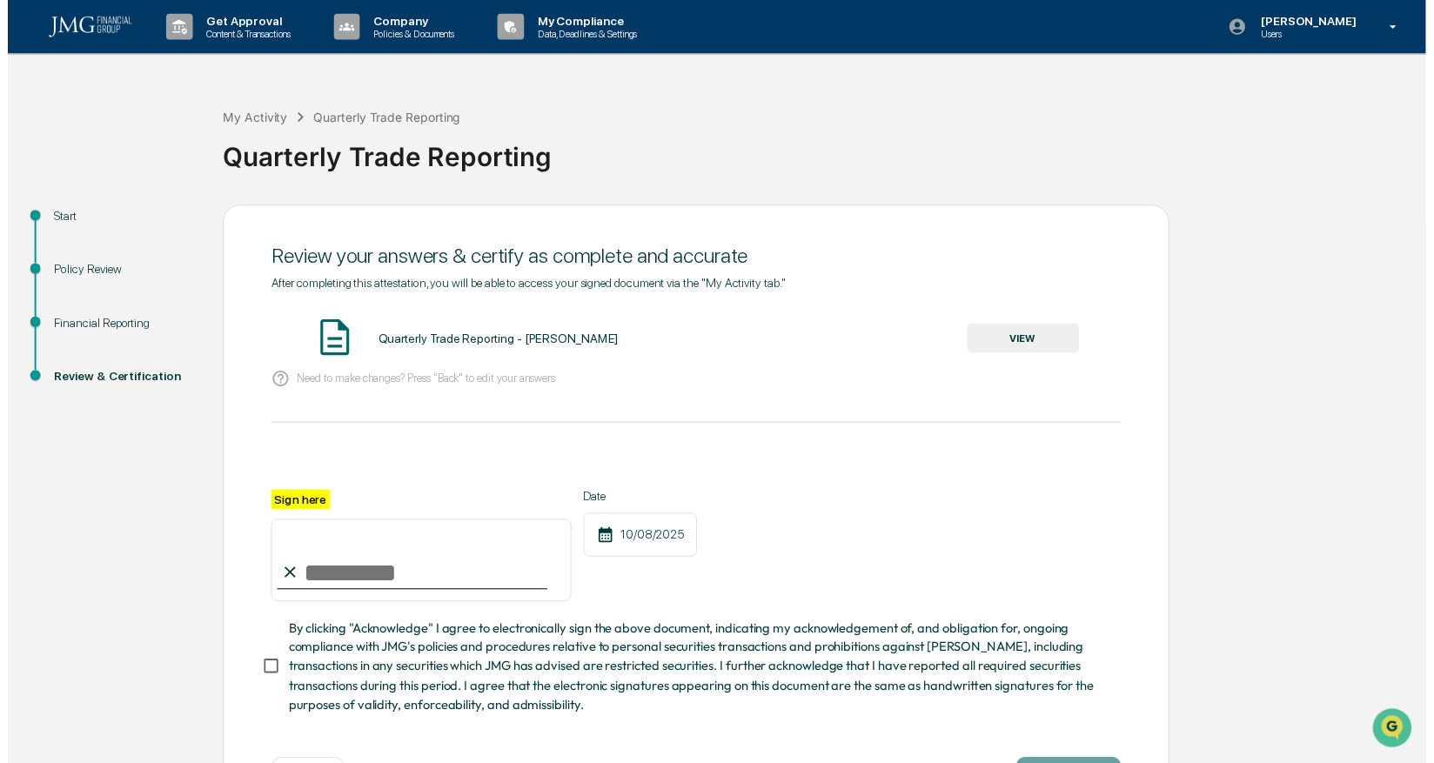
scroll to position [75, 0]
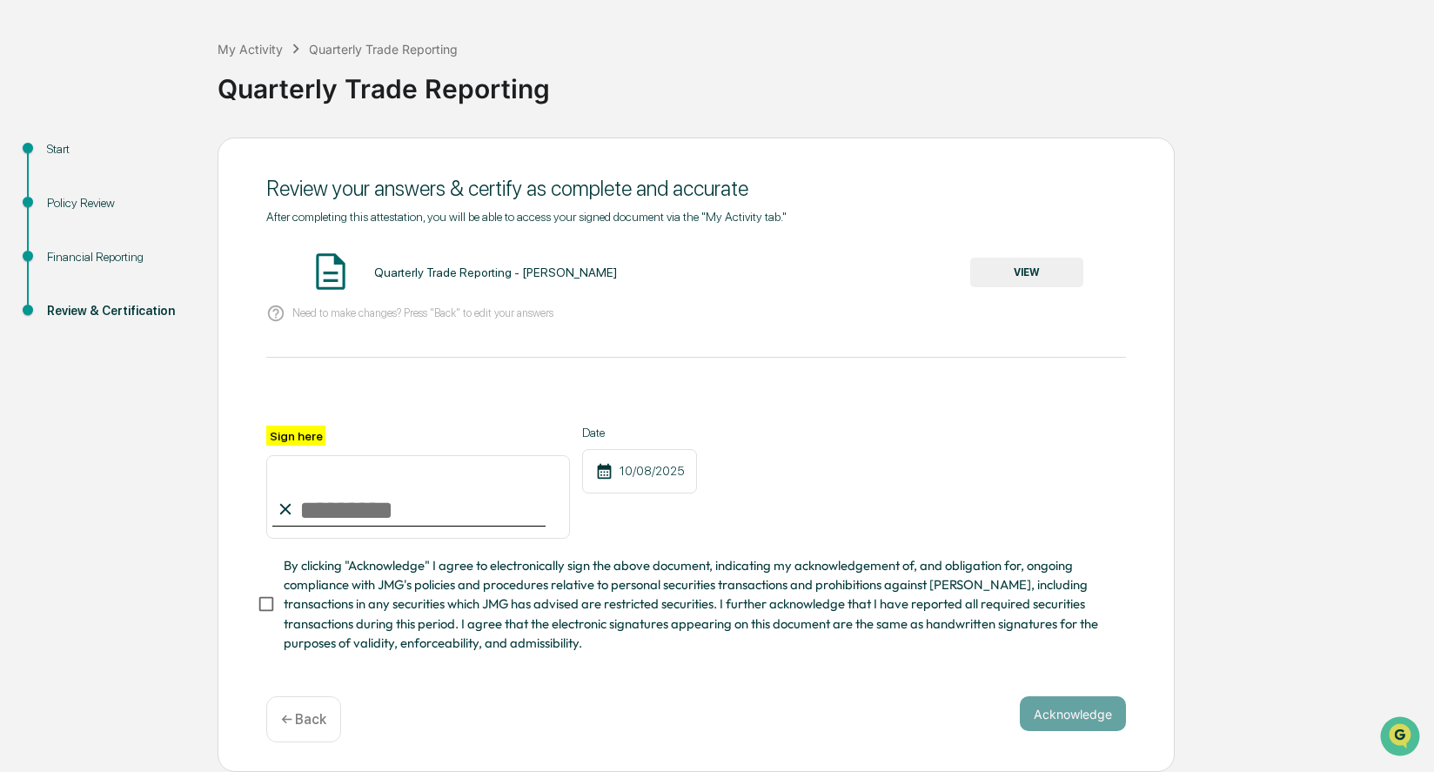
click at [353, 497] on input "Sign here" at bounding box center [418, 497] width 304 height 84
type input "**********"
click at [1035, 721] on button "Acknowledge" at bounding box center [1073, 713] width 106 height 35
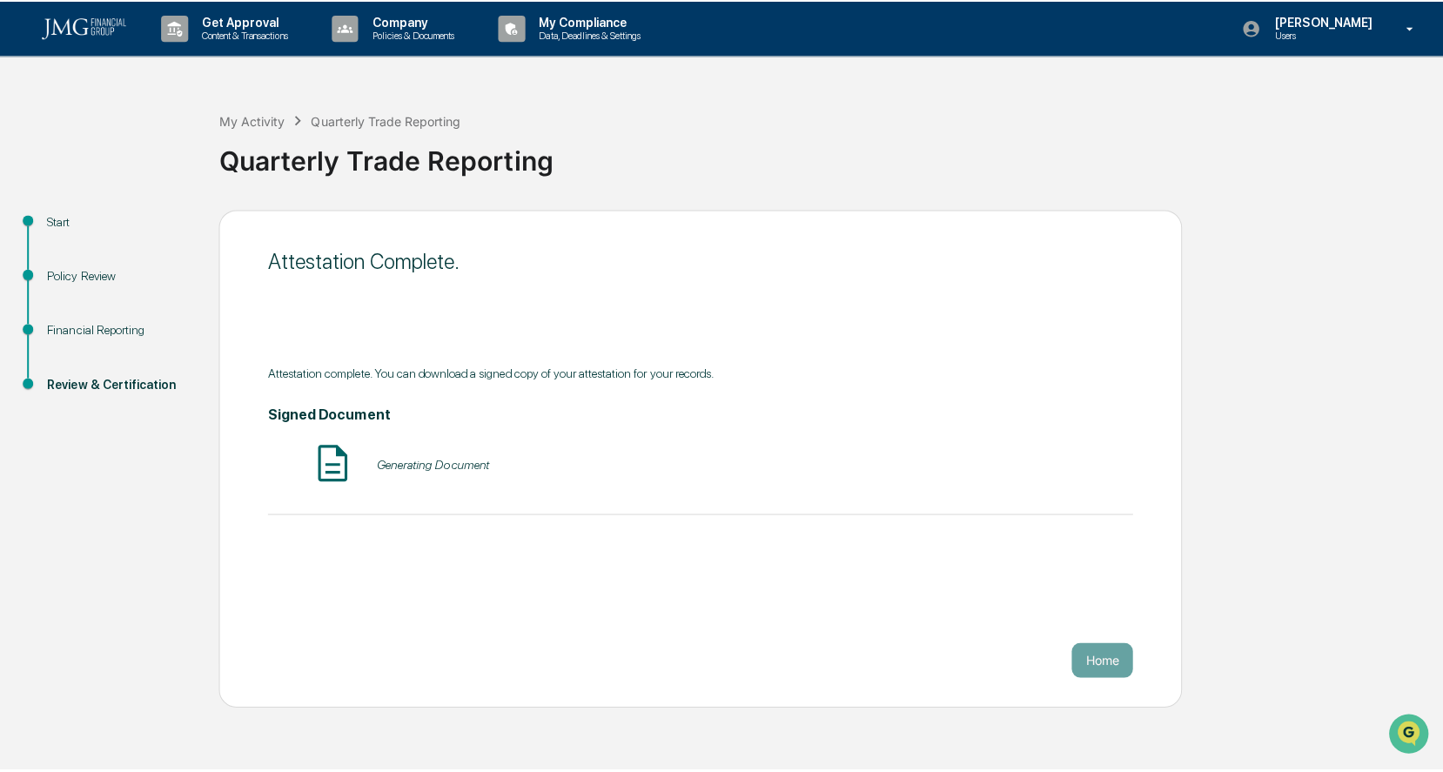
scroll to position [0, 0]
